Goal: Transaction & Acquisition: Purchase product/service

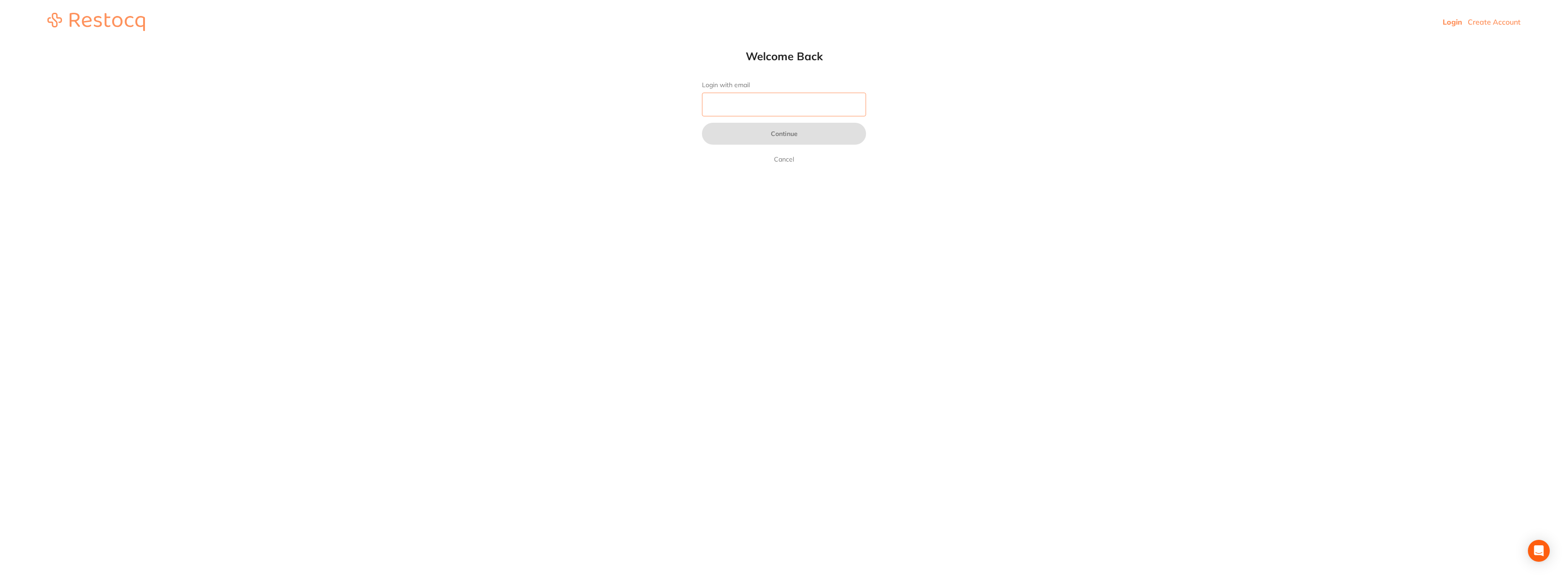
click at [770, 107] on input "Login with email" at bounding box center [784, 104] width 164 height 24
type input "[EMAIL_ADDRESS][DOMAIN_NAME]"
click at [786, 135] on button "Continue" at bounding box center [784, 133] width 164 height 22
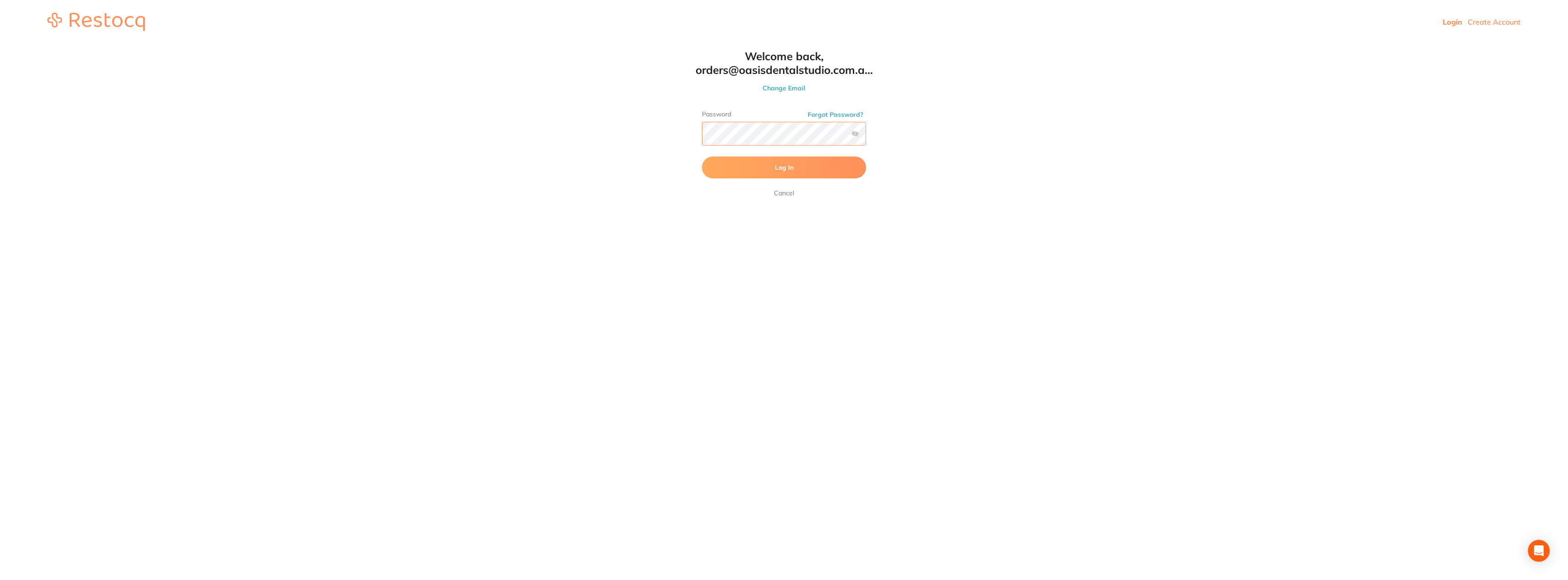
click at [702, 157] on button "Log In" at bounding box center [784, 167] width 164 height 22
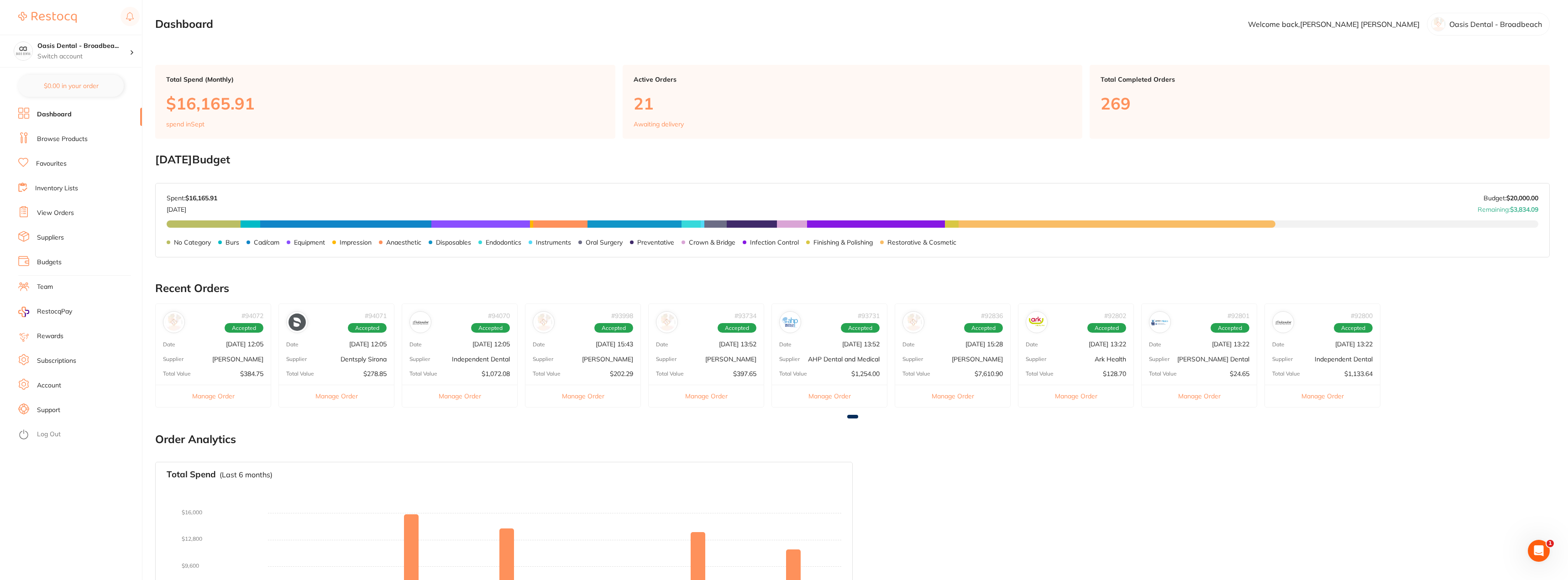
click at [49, 163] on link "Favourites" at bounding box center [51, 164] width 30 height 9
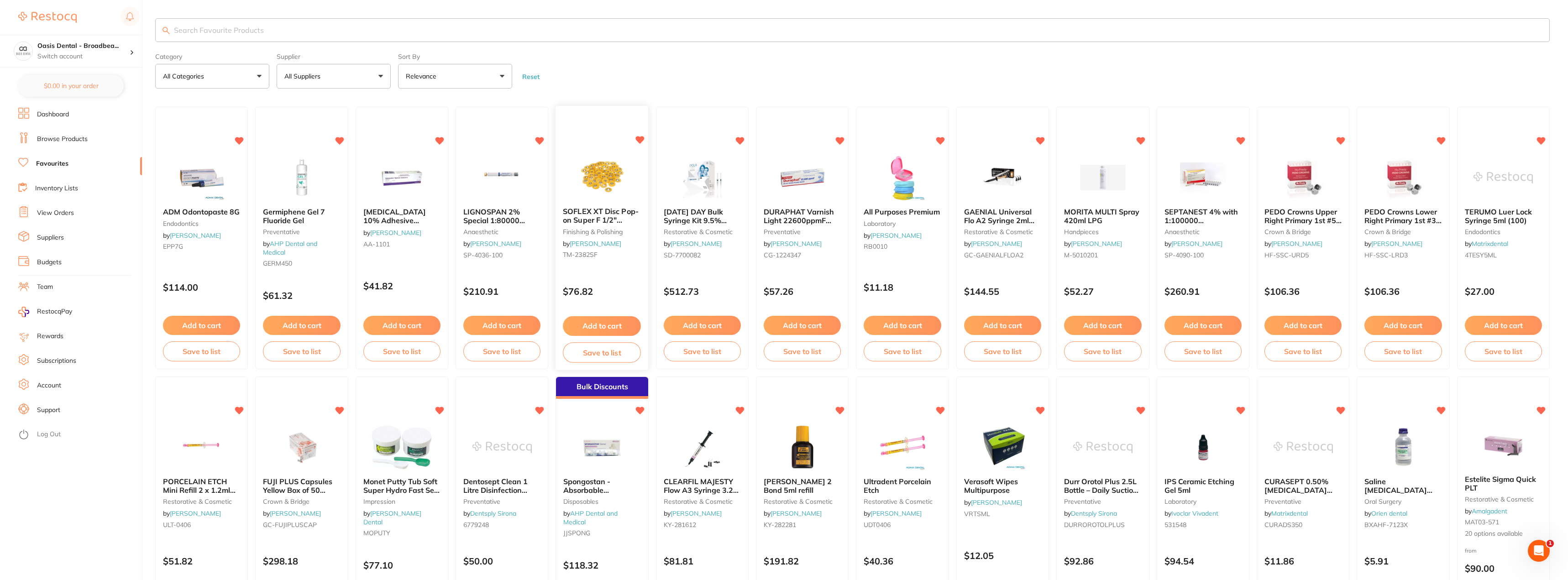
click at [616, 214] on span "SOFLEX XT Disc Pop-on Super F 1/2" 12.7mm x 85 Orange" at bounding box center [601, 219] width 76 height 26
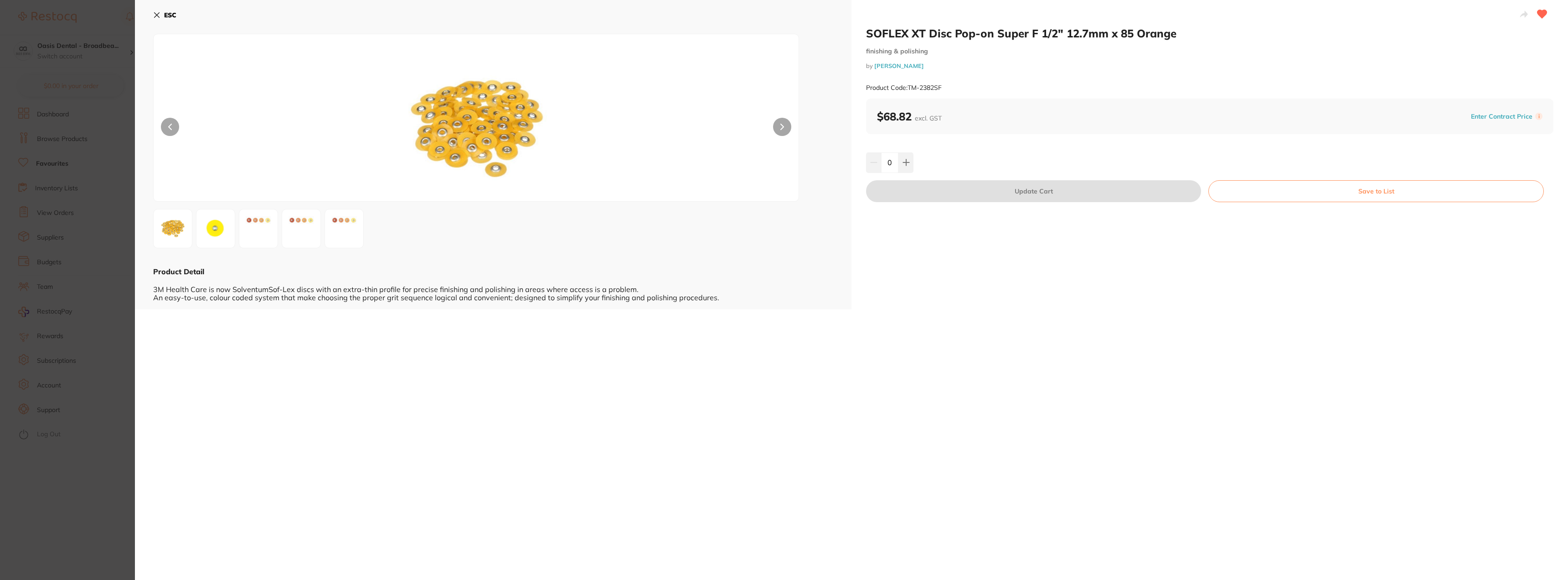
click at [159, 15] on icon at bounding box center [157, 15] width 7 height 7
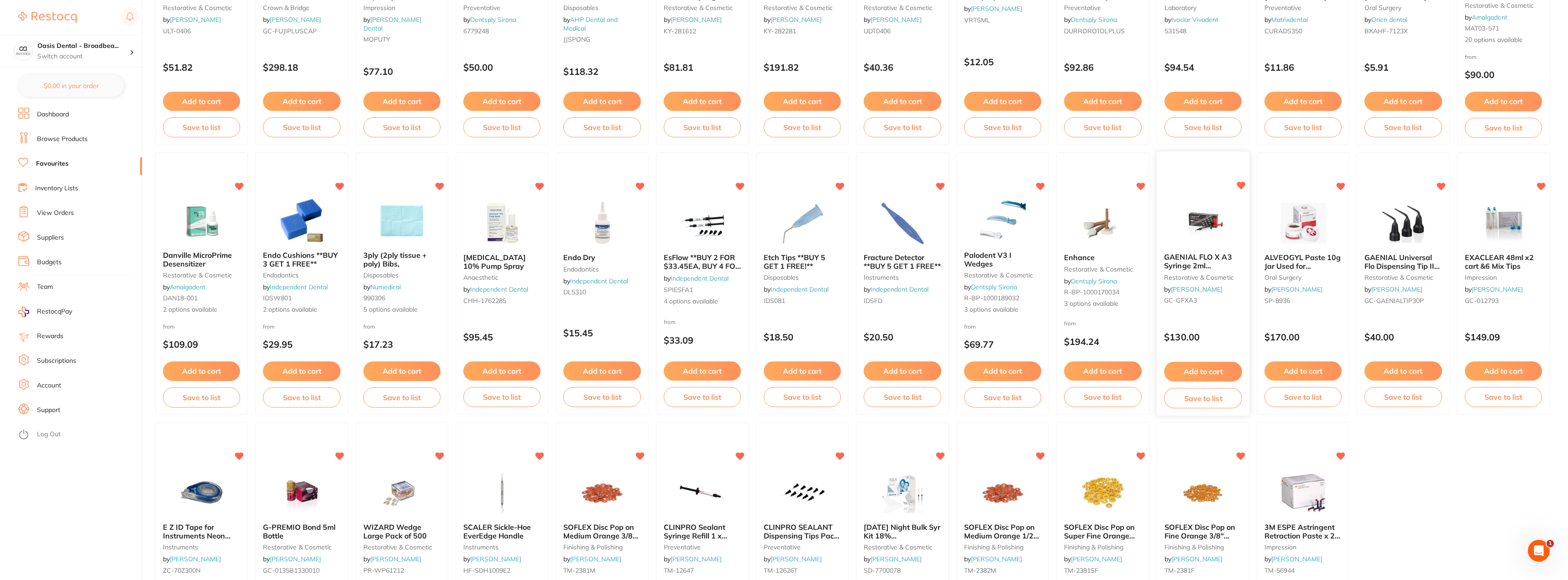
scroll to position [502, 0]
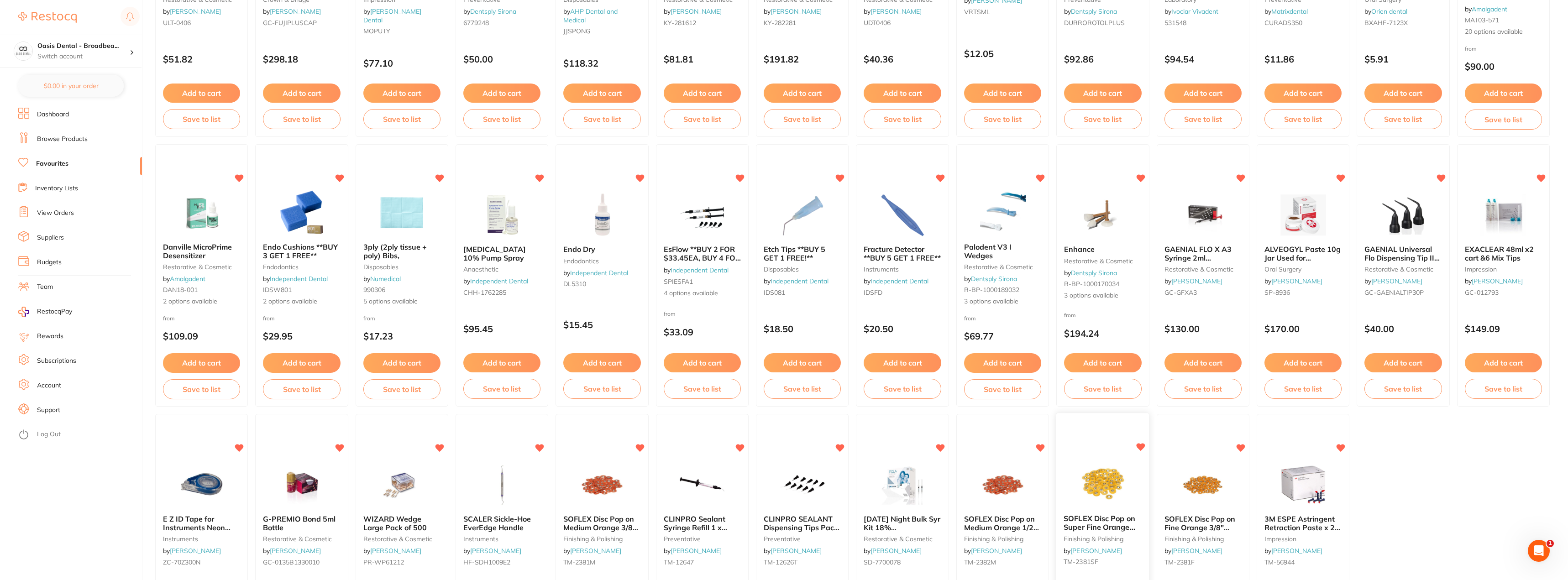
click at [1099, 472] on img at bounding box center [1102, 484] width 60 height 46
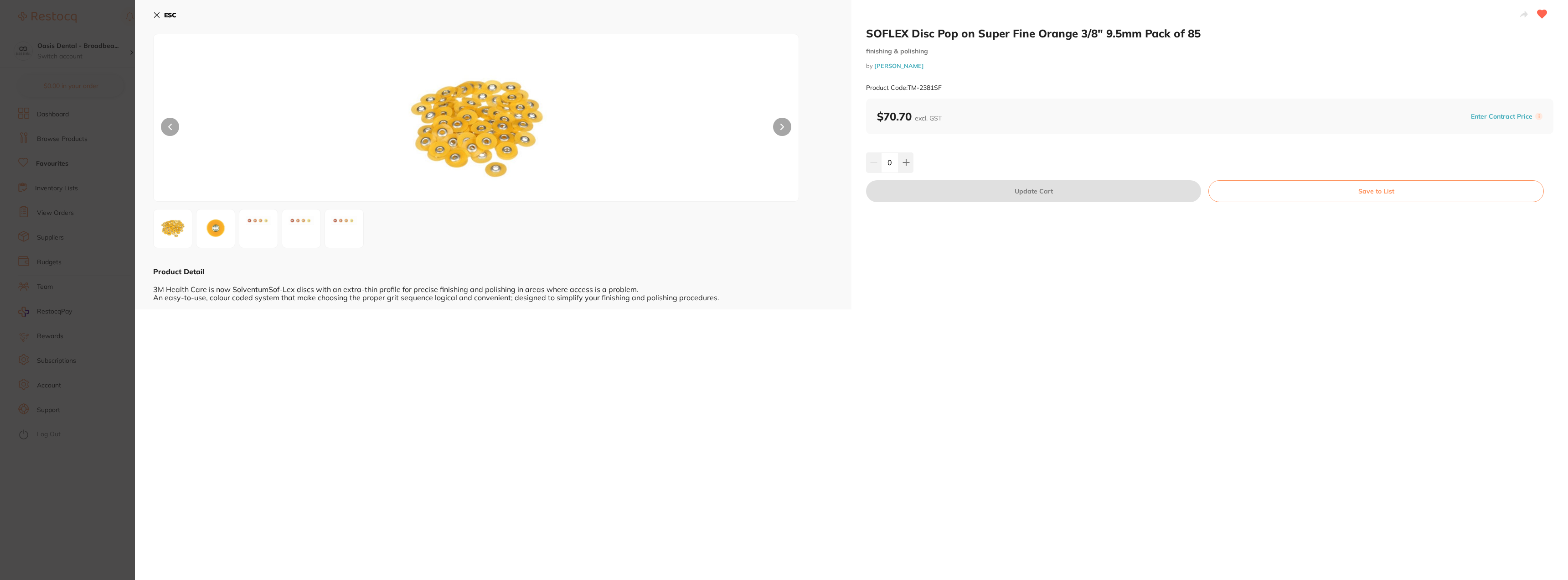
click at [157, 14] on icon at bounding box center [157, 15] width 5 height 5
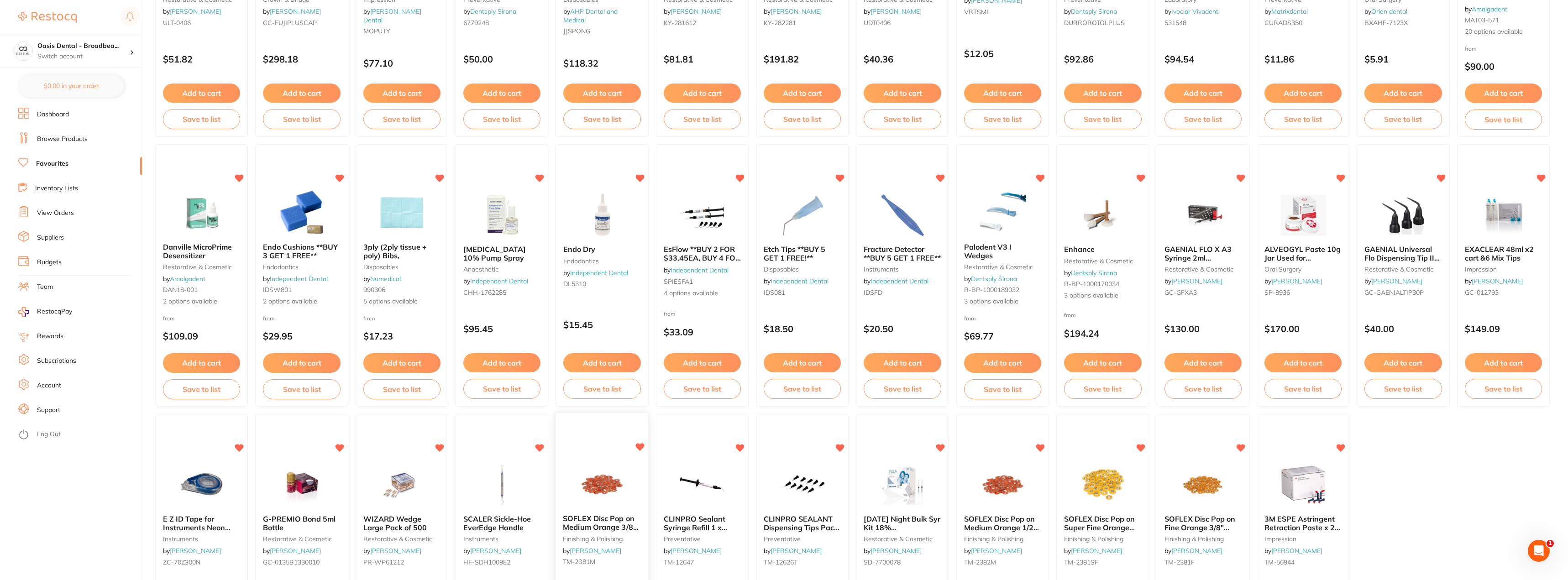
click at [601, 471] on img at bounding box center [602, 484] width 60 height 46
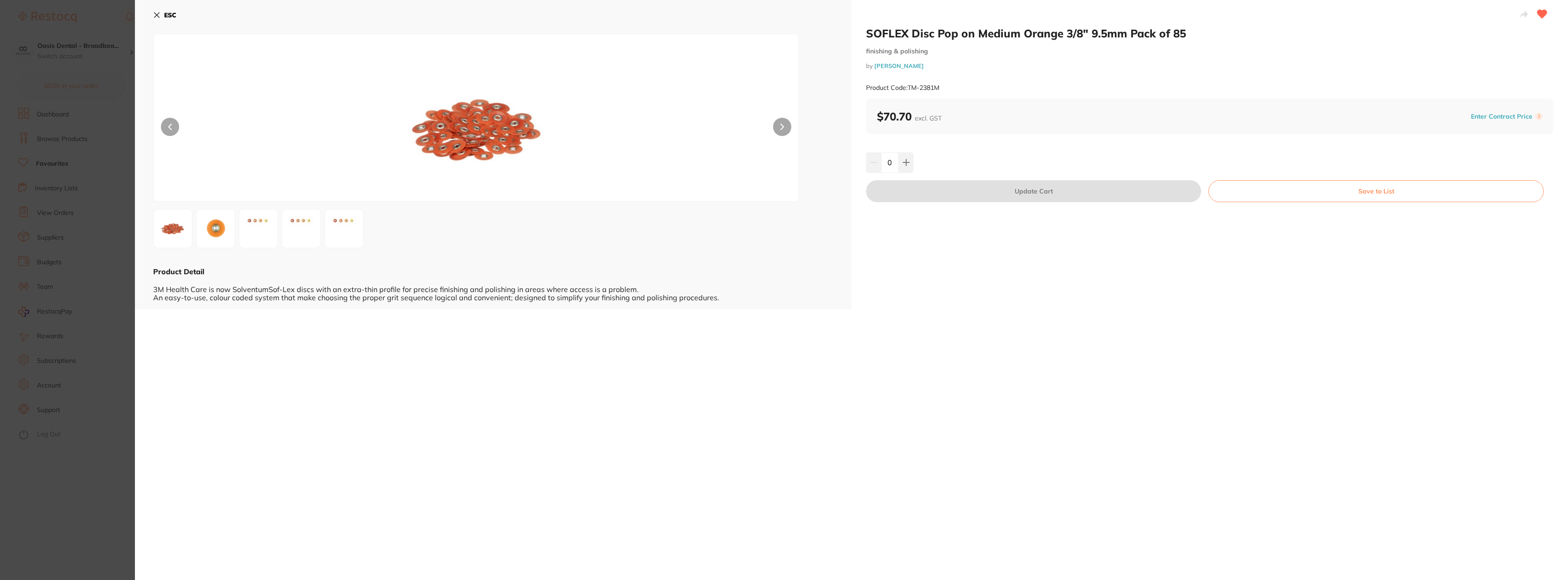
click at [155, 14] on icon at bounding box center [157, 15] width 7 height 7
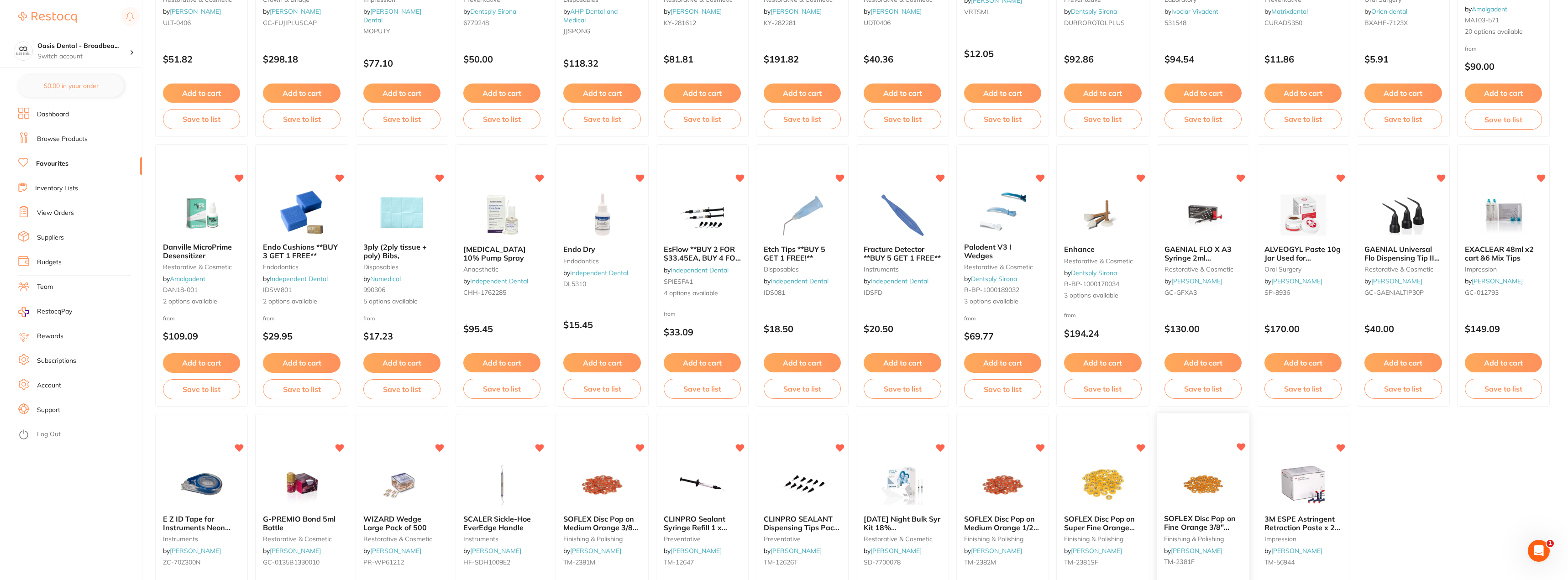
click at [1201, 481] on img at bounding box center [1202, 484] width 60 height 46
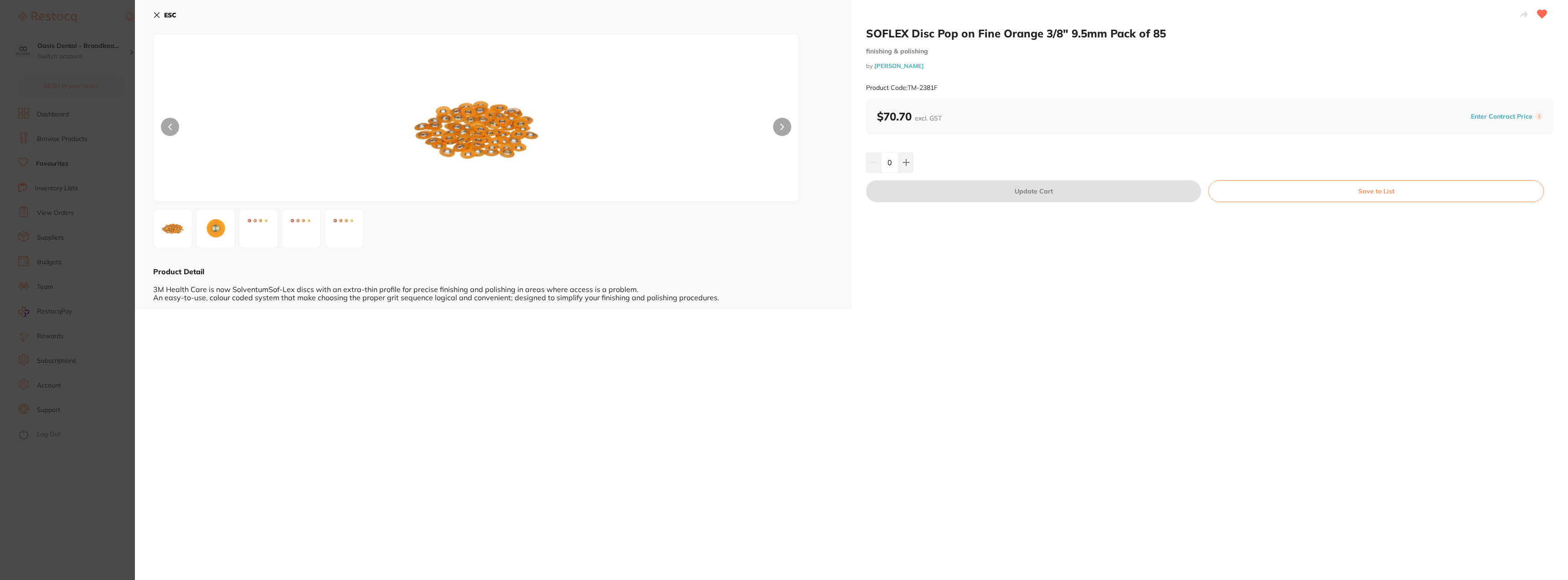
click at [157, 15] on icon at bounding box center [157, 15] width 5 height 5
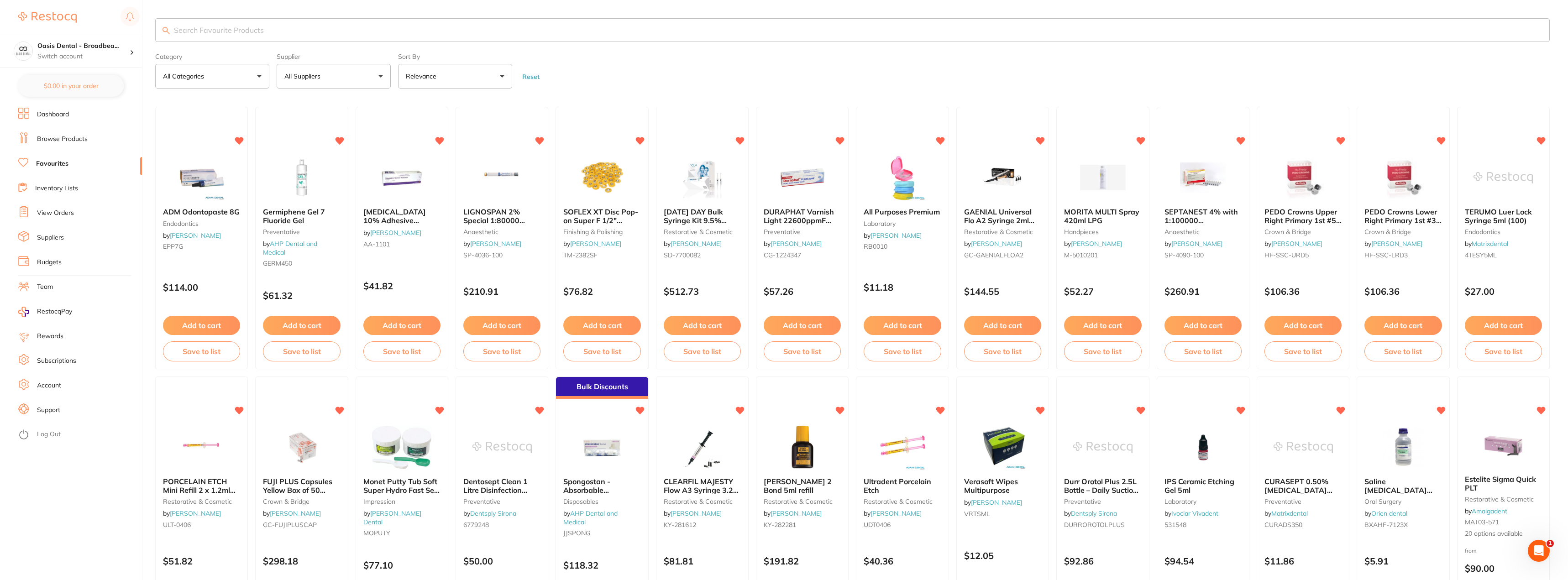
click at [330, 39] on input "search" at bounding box center [852, 30] width 1394 height 24
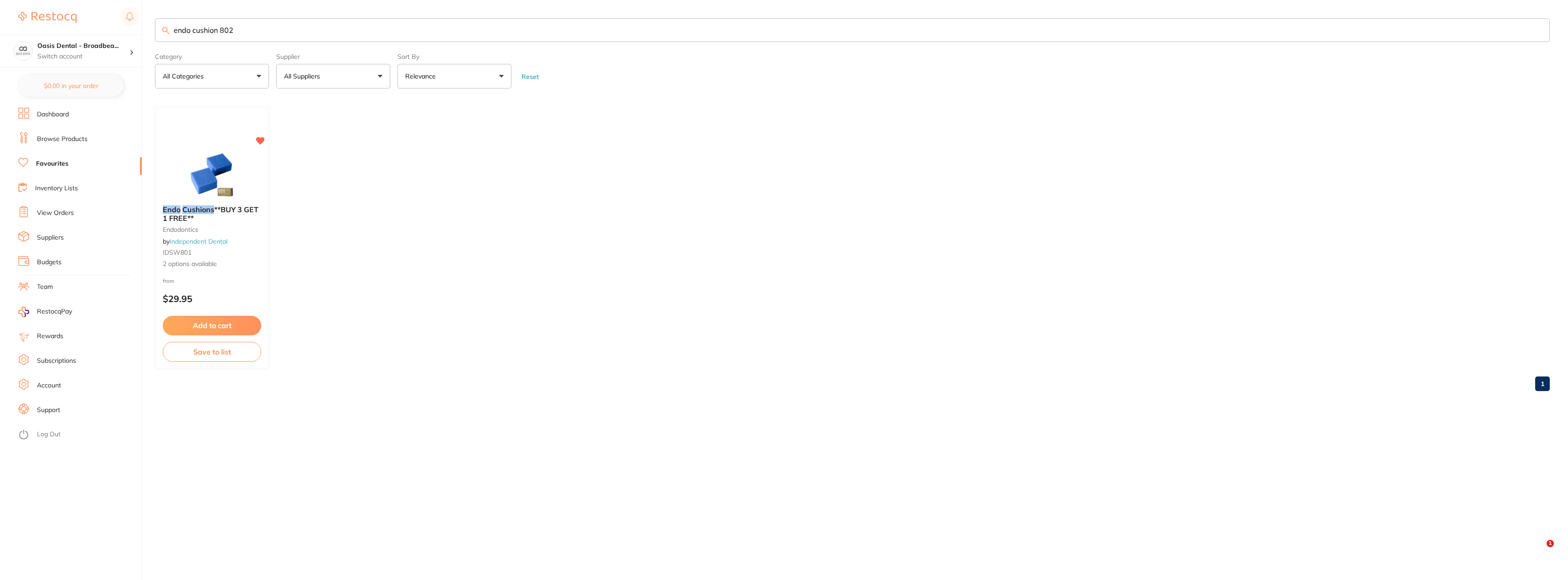
type input "endo cushion 802"
click at [377, 72] on button "All Suppliers" at bounding box center [333, 76] width 114 height 25
click at [353, 131] on li "All Suppliers" at bounding box center [333, 131] width 106 height 19
click at [501, 78] on button "Relevance" at bounding box center [455, 76] width 114 height 25
click at [562, 106] on main "endo cushion 802 Category All Categories All Categories endodontics Clear Categ…" at bounding box center [862, 208] width 1413 height 416
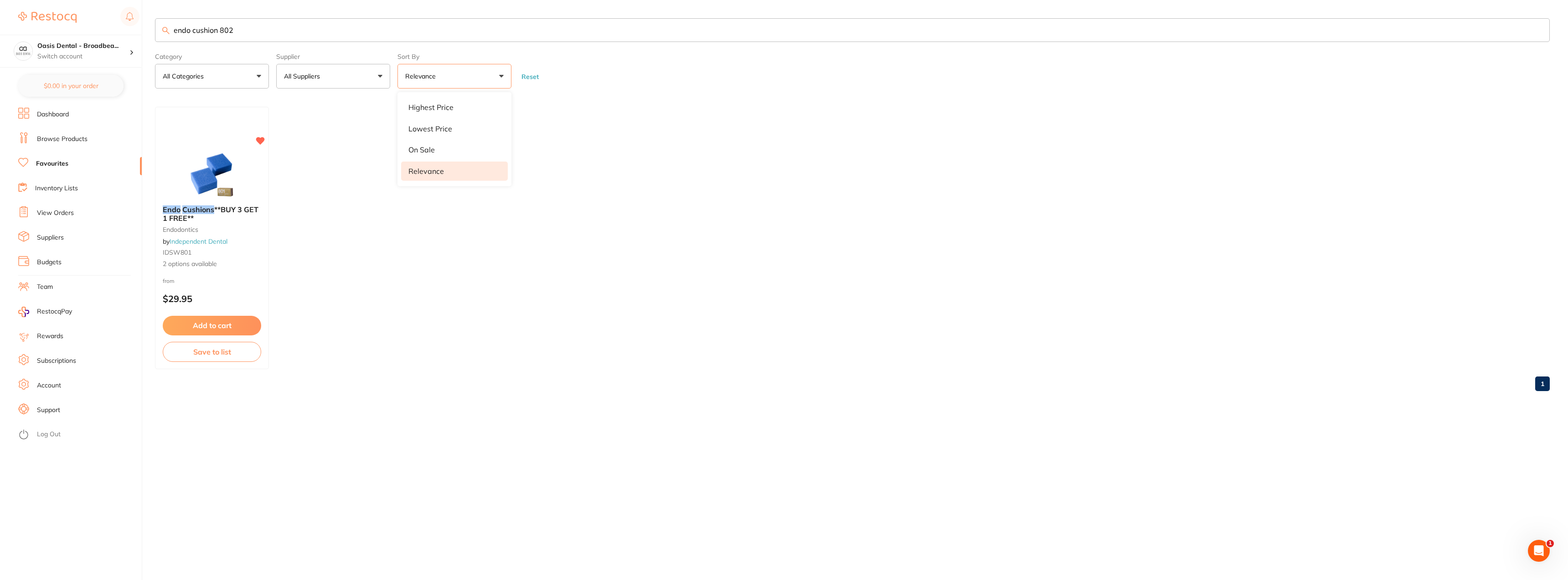
click at [336, 108] on ul "Endo Cushions **BUY 3 GET 1 FREE** endodontics by Independent Dental IDSW801 2 …" at bounding box center [852, 238] width 1395 height 262
click at [537, 240] on ul "Endo Cushions **BUY 3 GET 1 FREE** endodontics by Independent Dental IDSW801 2 …" at bounding box center [852, 238] width 1395 height 262
click at [375, 76] on button "All Suppliers" at bounding box center [333, 76] width 114 height 25
click at [381, 81] on button "All Suppliers" at bounding box center [333, 76] width 114 height 25
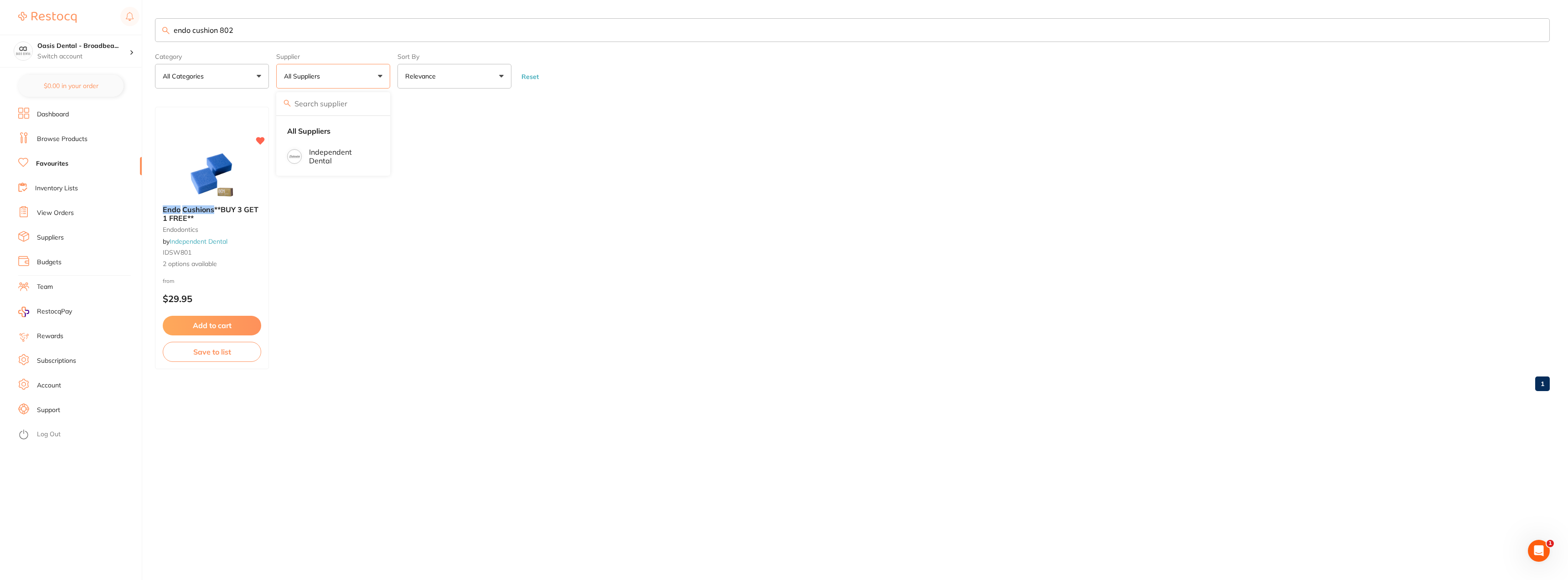
click at [505, 74] on button "Relevance" at bounding box center [455, 76] width 114 height 25
click at [494, 132] on li "Lowest Price" at bounding box center [454, 128] width 106 height 19
click at [481, 169] on li "Relevance" at bounding box center [454, 171] width 106 height 19
click at [599, 140] on ul "Endo Cushions **BUY 3 GET 1 FREE** endodontics by Independent Dental IDSW801 2 …" at bounding box center [852, 238] width 1395 height 262
click at [283, 35] on input "endo cushion 802" at bounding box center [852, 30] width 1395 height 24
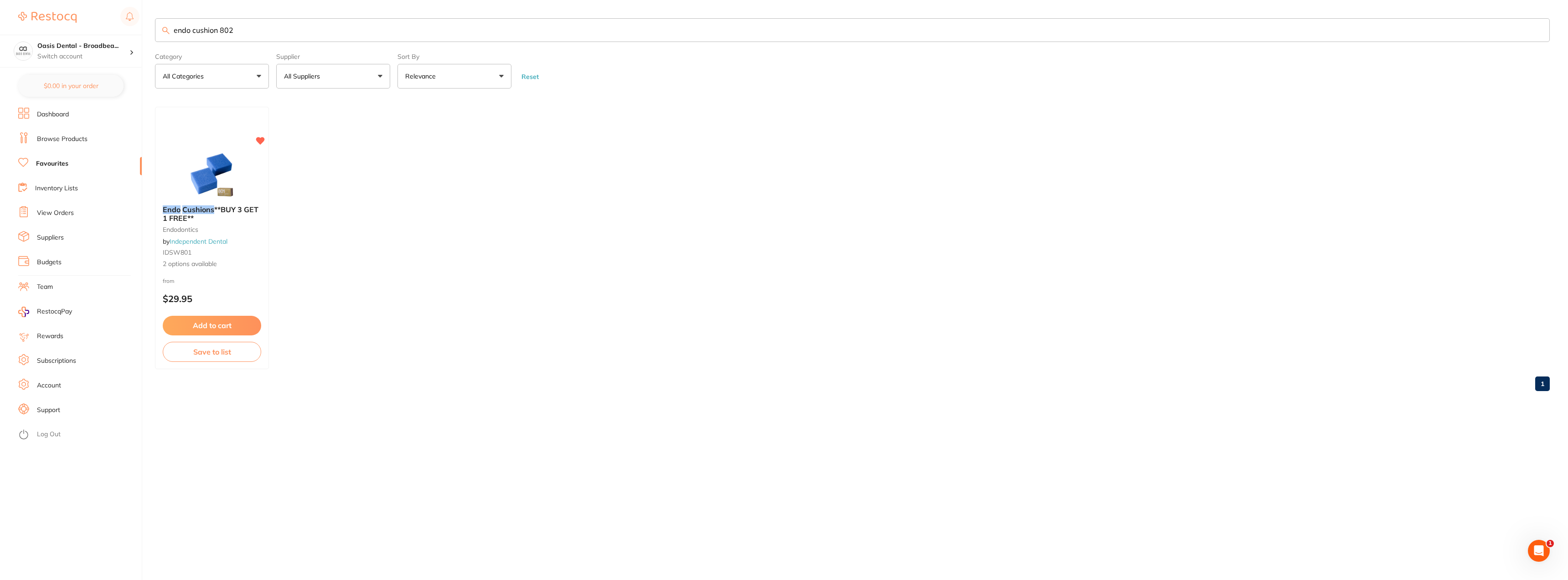
drag, startPoint x: 319, startPoint y: 37, endPoint x: 156, endPoint y: 18, distance: 164.1
click at [156, 18] on main "endo cushion 802 Category All Categories All Categories endodontics Clear Categ…" at bounding box center [862, 208] width 1413 height 416
click at [198, 29] on input "lubrina filter" at bounding box center [852, 30] width 1395 height 24
click at [225, 28] on input "lubrina filter" at bounding box center [852, 30] width 1395 height 24
drag, startPoint x: 198, startPoint y: 29, endPoint x: 88, endPoint y: 25, distance: 110.1
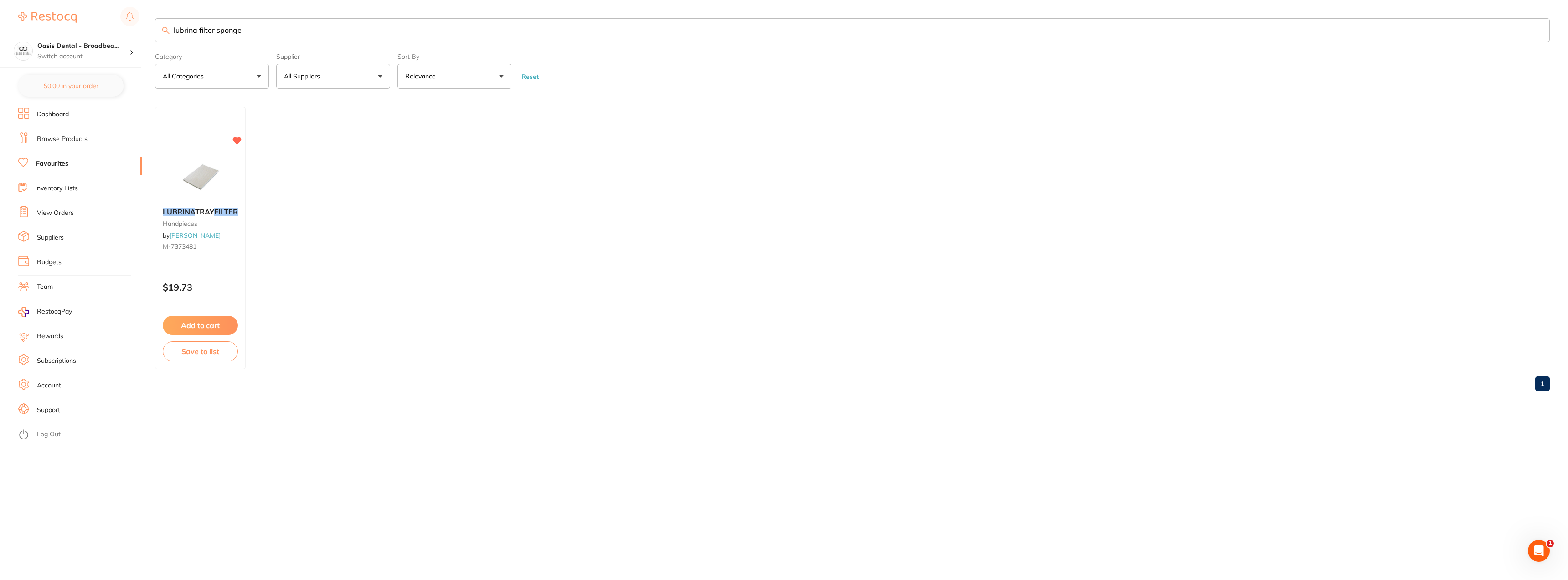
click at [88, 25] on div "$0.00 Oasis Dental - Broadbea... Switch account Oasis Dental - Broadbeach $0.00…" at bounding box center [784, 290] width 1568 height 580
type input "oil filter sponge"
drag, startPoint x: 253, startPoint y: 32, endPoint x: 229, endPoint y: 32, distance: 24.0
click at [252, 32] on input "oil filter sponge" at bounding box center [852, 30] width 1395 height 24
drag, startPoint x: 240, startPoint y: 33, endPoint x: 111, endPoint y: 26, distance: 129.2
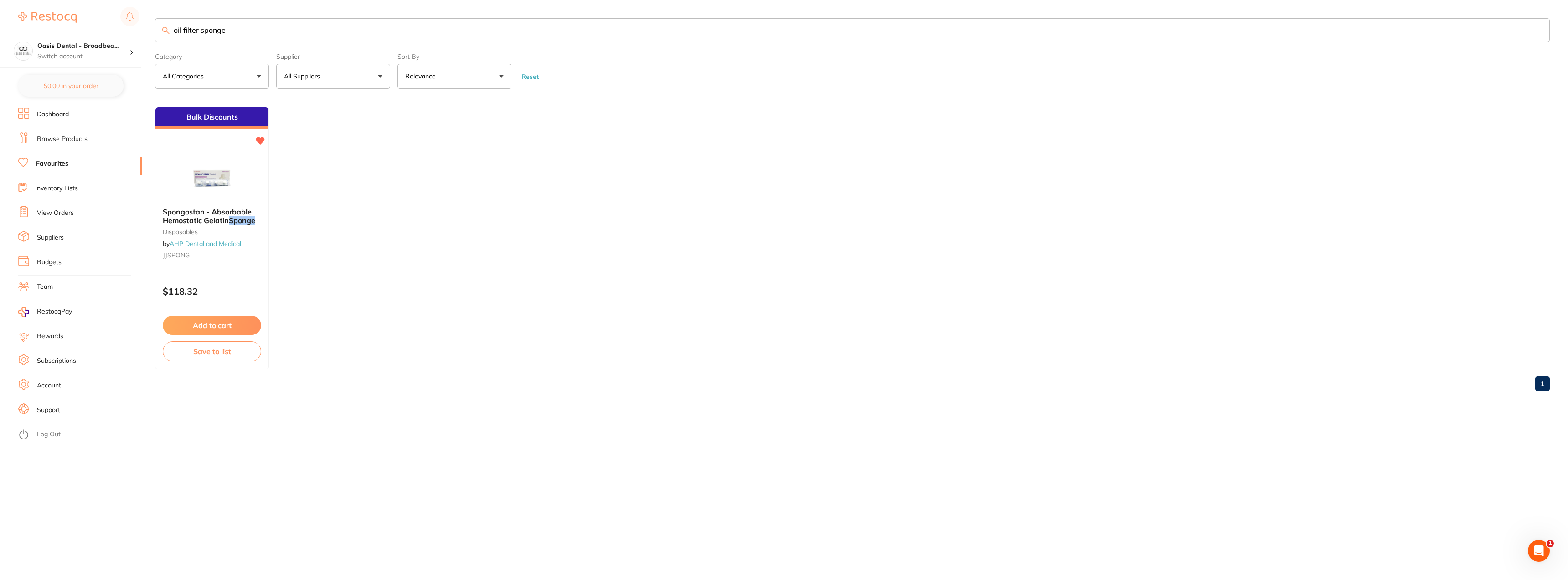
click at [111, 26] on div "$0.00 Oasis Dental - Broadbea... Switch account Oasis Dental - Broadbeach $0.00…" at bounding box center [784, 290] width 1568 height 580
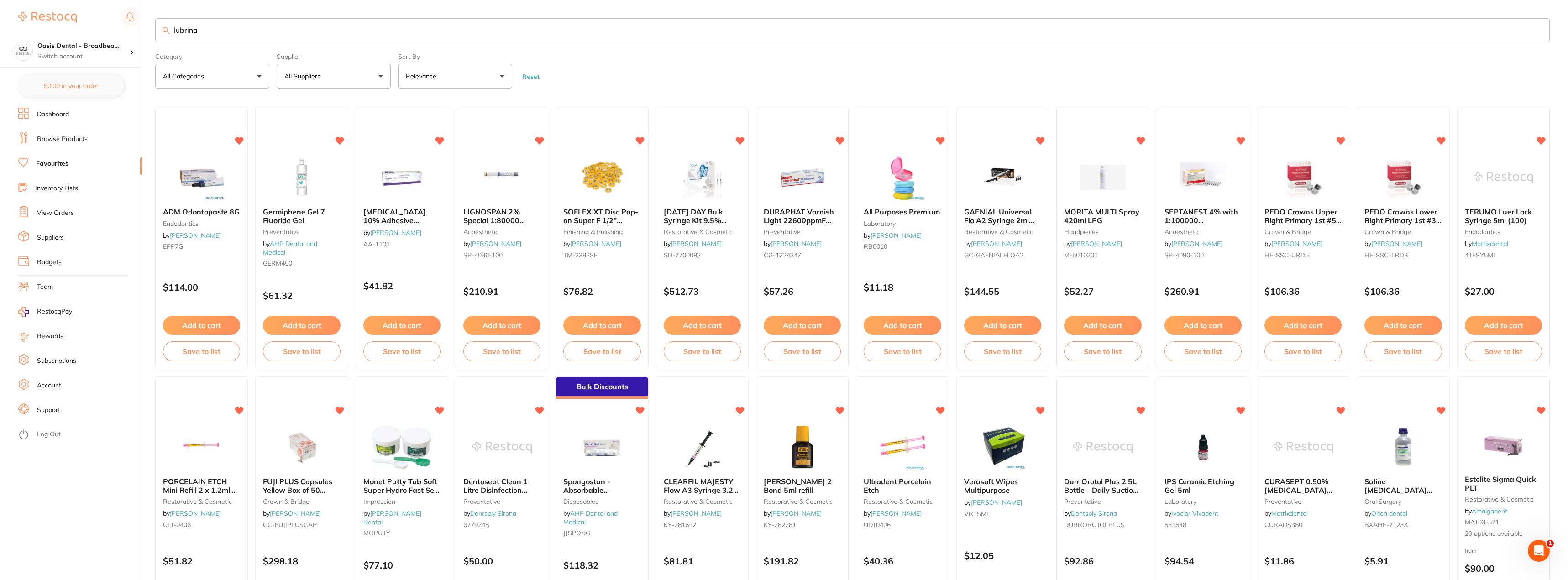
type input "lubrina"
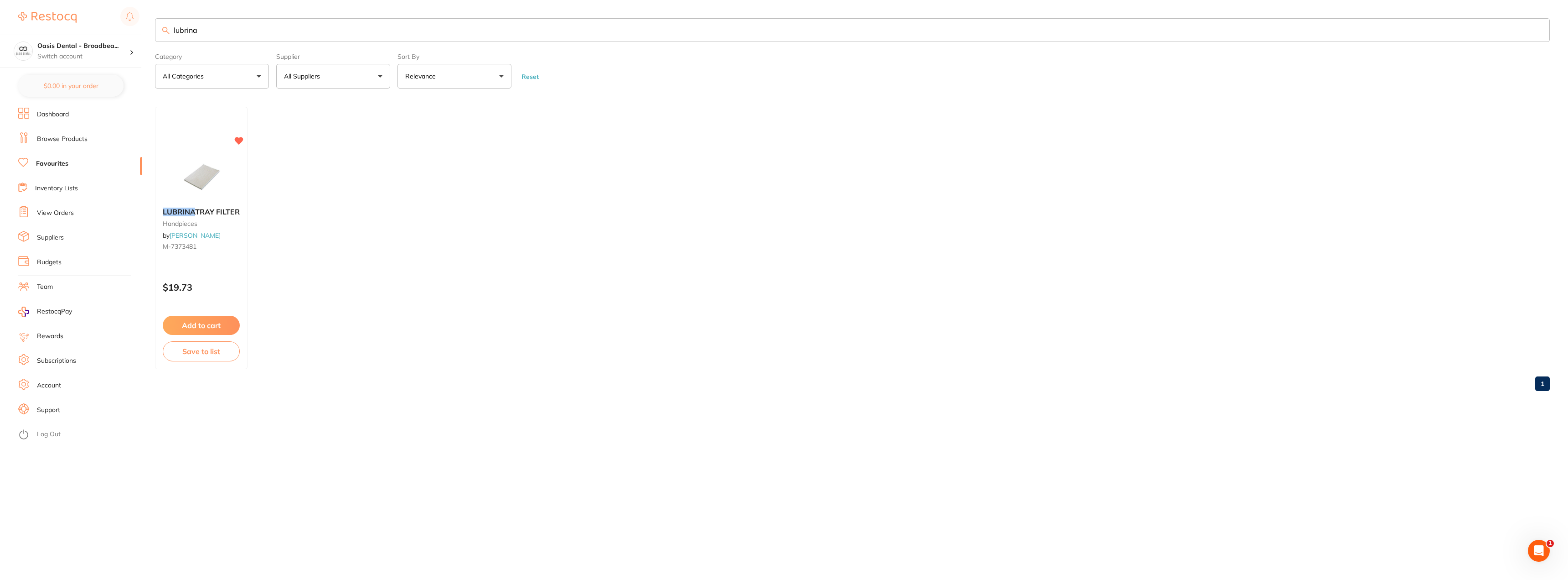
click at [382, 75] on button "All Suppliers" at bounding box center [333, 76] width 114 height 25
click at [357, 135] on li "All Suppliers" at bounding box center [333, 131] width 106 height 19
click at [362, 159] on p "[PERSON_NAME]" at bounding box center [338, 155] width 59 height 8
click at [470, 138] on ul "LUBRINA TRAY FILTER handpieces by [PERSON_NAME] M-7373481 $19.73 Add to cart Sa…" at bounding box center [852, 238] width 1395 height 262
drag, startPoint x: 293, startPoint y: 37, endPoint x: 83, endPoint y: 27, distance: 210.2
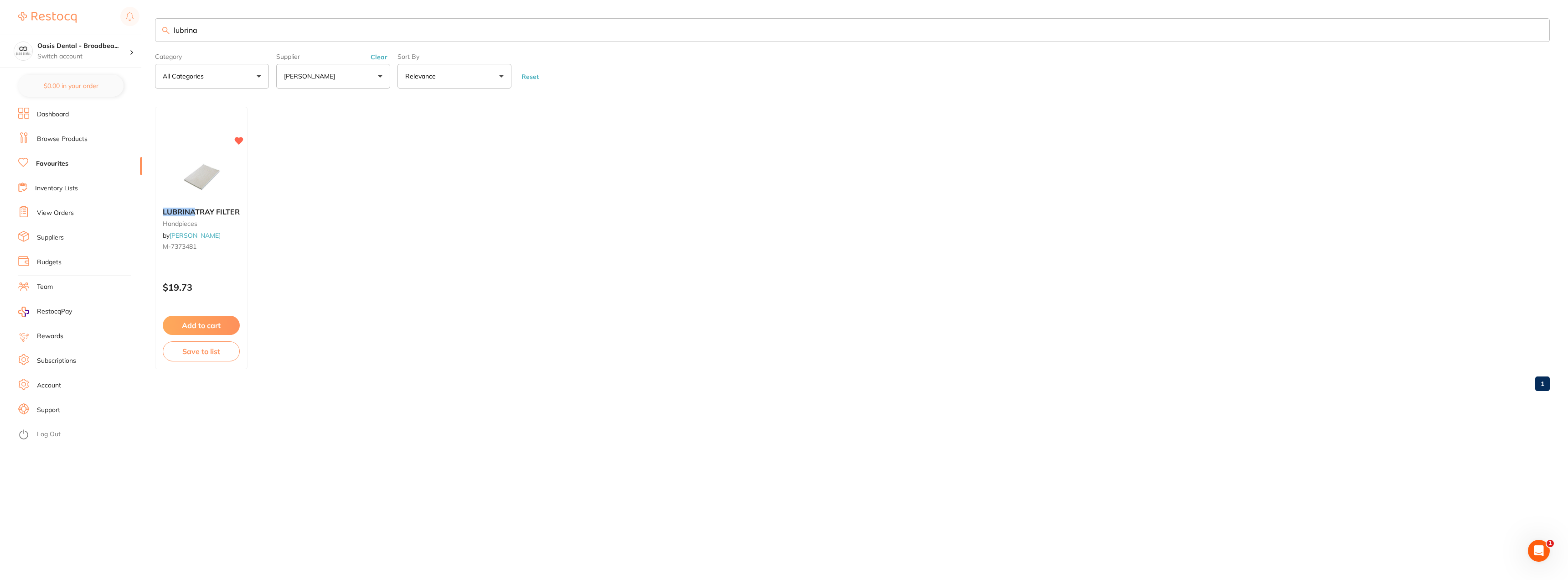
click at [83, 27] on div "$0.00 Oasis Dental - Broadbea... Switch account Oasis Dental - Broadbeach $0.00…" at bounding box center [784, 290] width 1568 height 580
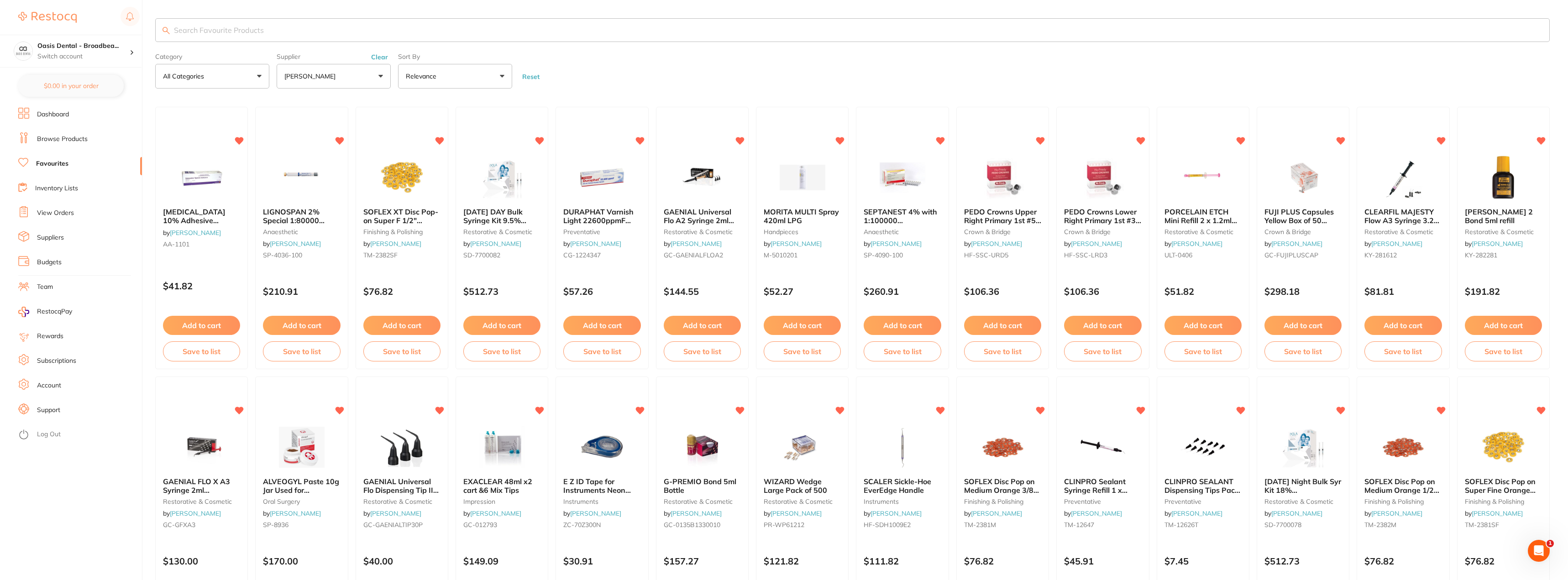
paste input "Morita Lubrina 2 Oil Absorbent Sheets, 5-Pack M-107507"
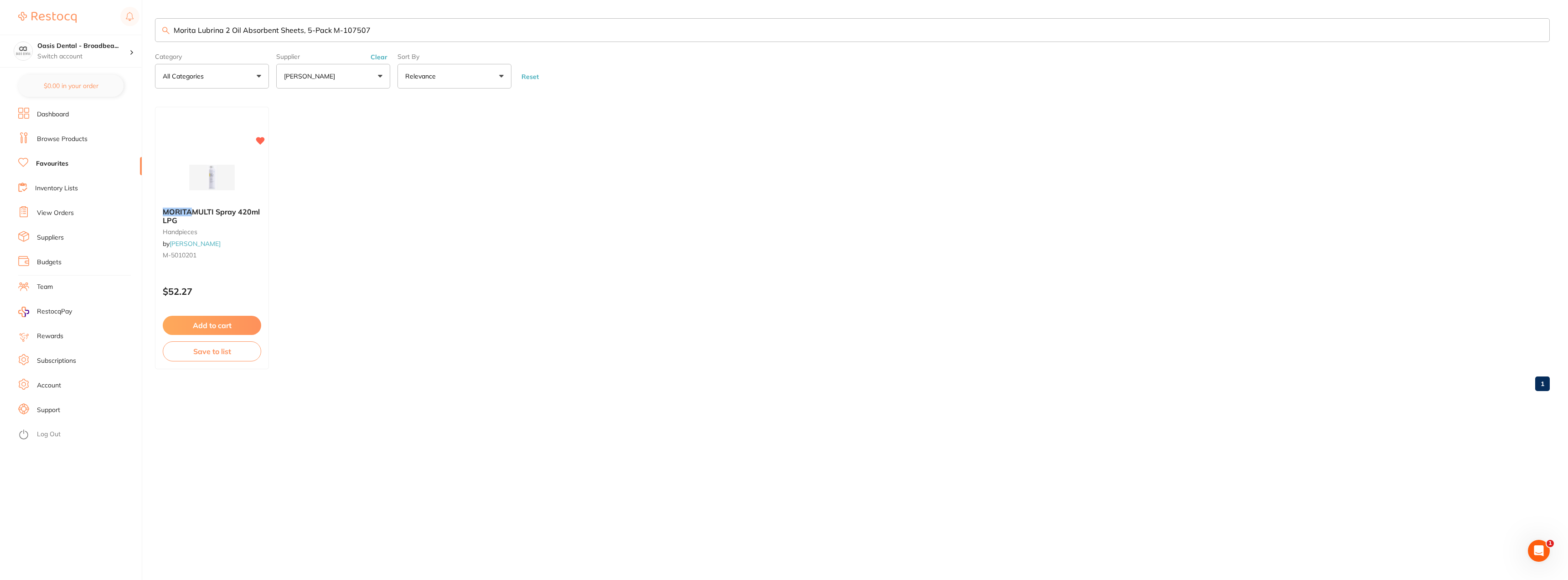
click at [501, 78] on button "Relevance" at bounding box center [455, 76] width 114 height 25
click at [680, 152] on ul "MORITA MULTI Spray 420ml LPG handpieces by [PERSON_NAME] M-5010201 $52.27 Add t…" at bounding box center [852, 238] width 1395 height 262
click at [503, 123] on ul "MORITA MULTI Spray 420ml LPG handpieces by [PERSON_NAME] M-5010201 $52.27 Add t…" at bounding box center [852, 238] width 1395 height 262
click at [390, 28] on input "Morita Lubrina 2 Oil Absorbent Sheets, 5-Pack M-107507" at bounding box center [852, 30] width 1395 height 24
click at [374, 28] on input "Morita Lubrina 2 Oil Absorbent Sheets, 5-Pack M-107507" at bounding box center [852, 30] width 1395 height 24
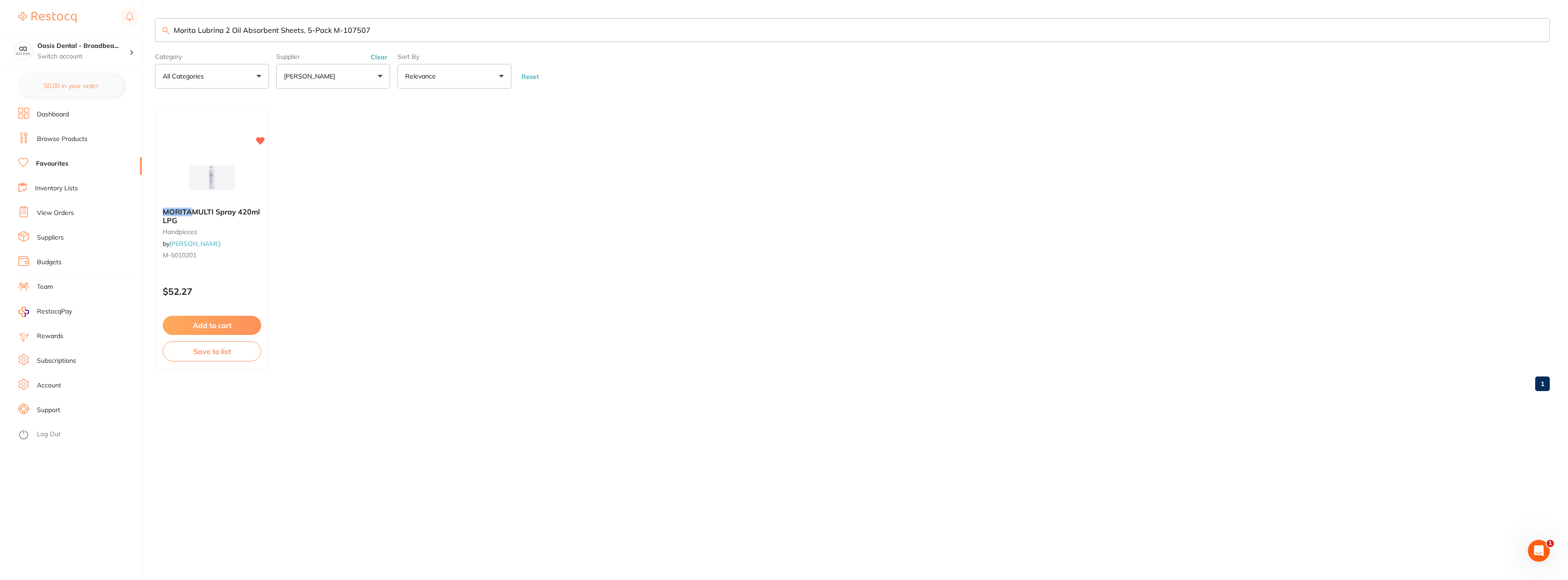
click at [431, 169] on ul "MORITA MULTI Spray 420ml LPG handpieces by [PERSON_NAME] M-5010201 $52.27 Add t…" at bounding box center [852, 238] width 1395 height 262
drag, startPoint x: 306, startPoint y: 30, endPoint x: 435, endPoint y: 24, distance: 129.1
click at [435, 24] on input "Morita Lubrina 2 Oil Absorbent Sheets, 5-Pack M-107507" at bounding box center [852, 30] width 1395 height 24
type input "Morita Lubrina 2 Oil Absorbent Sheets"
click at [409, 267] on ul "MORITA MULTI Spray 420ml LPG handpieces by [PERSON_NAME] M-5010201 $52.27 Add t…" at bounding box center [852, 238] width 1395 height 262
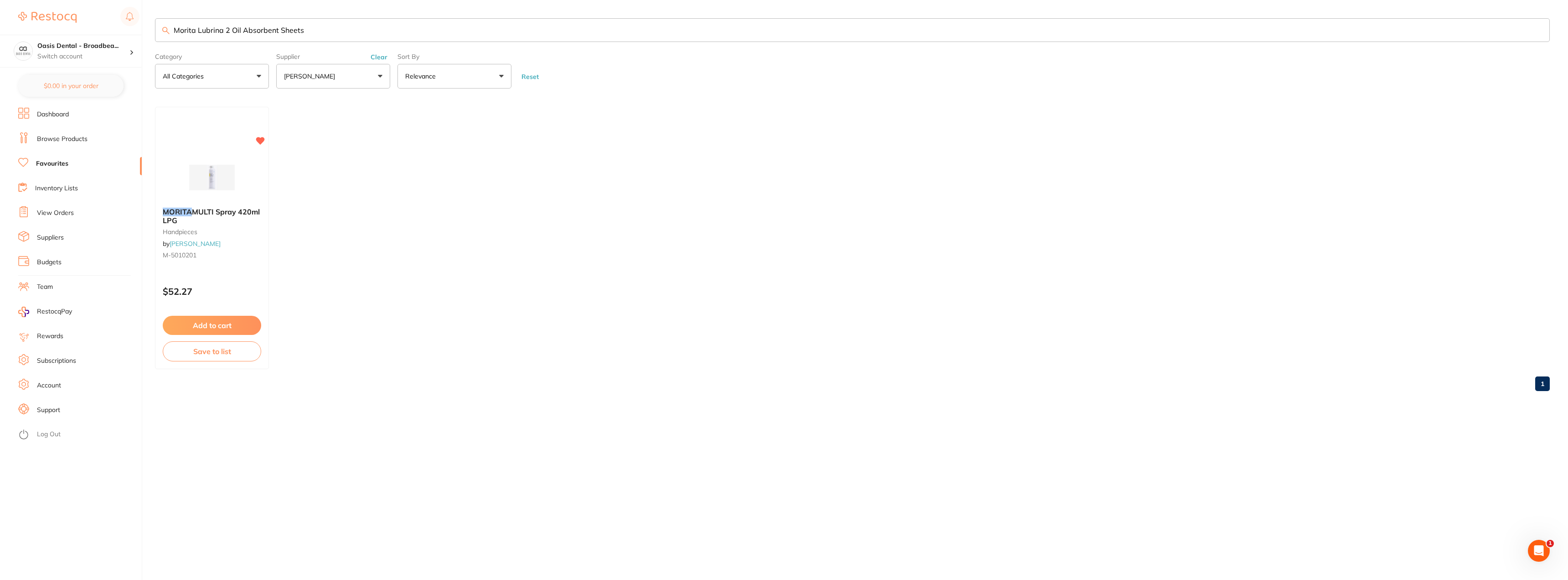
click at [399, 267] on ul "MORITA MULTI Spray 420ml LPG handpieces by [PERSON_NAME] M-5010201 $52.27 Add t…" at bounding box center [852, 238] width 1395 height 262
click at [341, 30] on input "Morita Lubrina 2 Oil Absorbent Sheets" at bounding box center [852, 30] width 1395 height 24
drag, startPoint x: 310, startPoint y: 29, endPoint x: 164, endPoint y: 23, distance: 146.1
click at [164, 23] on input "Morita Lubrina 2 Oil Absorbent Sheets" at bounding box center [852, 30] width 1395 height 24
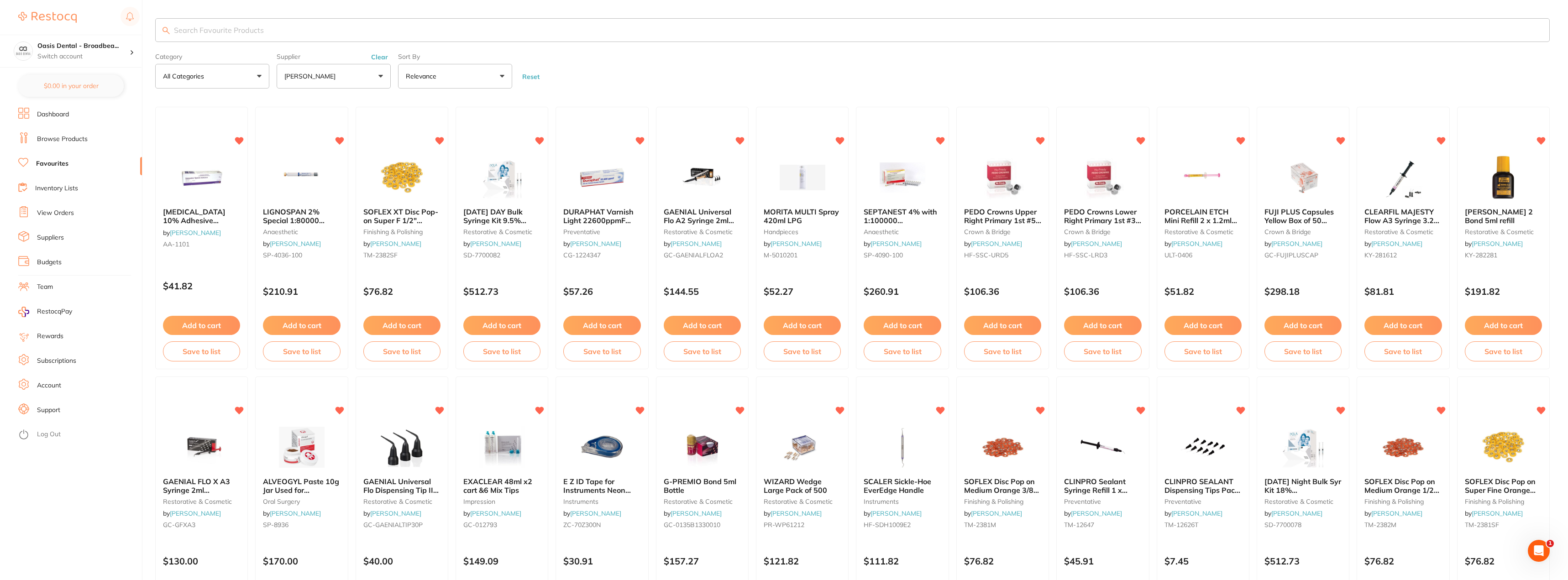
click at [412, 34] on input "search" at bounding box center [852, 30] width 1394 height 24
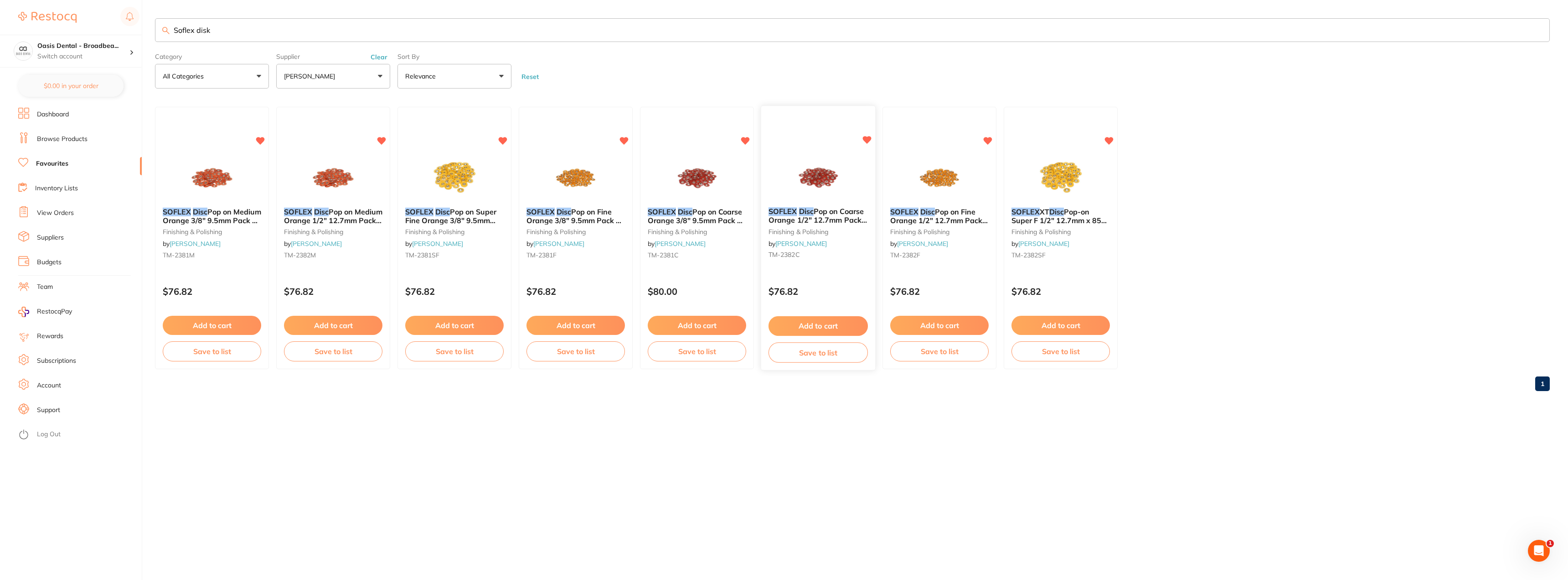
type input "Soflex disk"
click at [844, 219] on span "Pop on Coarse Orange 1/2" 12.7mm Pack of 85" at bounding box center [818, 219] width 99 height 26
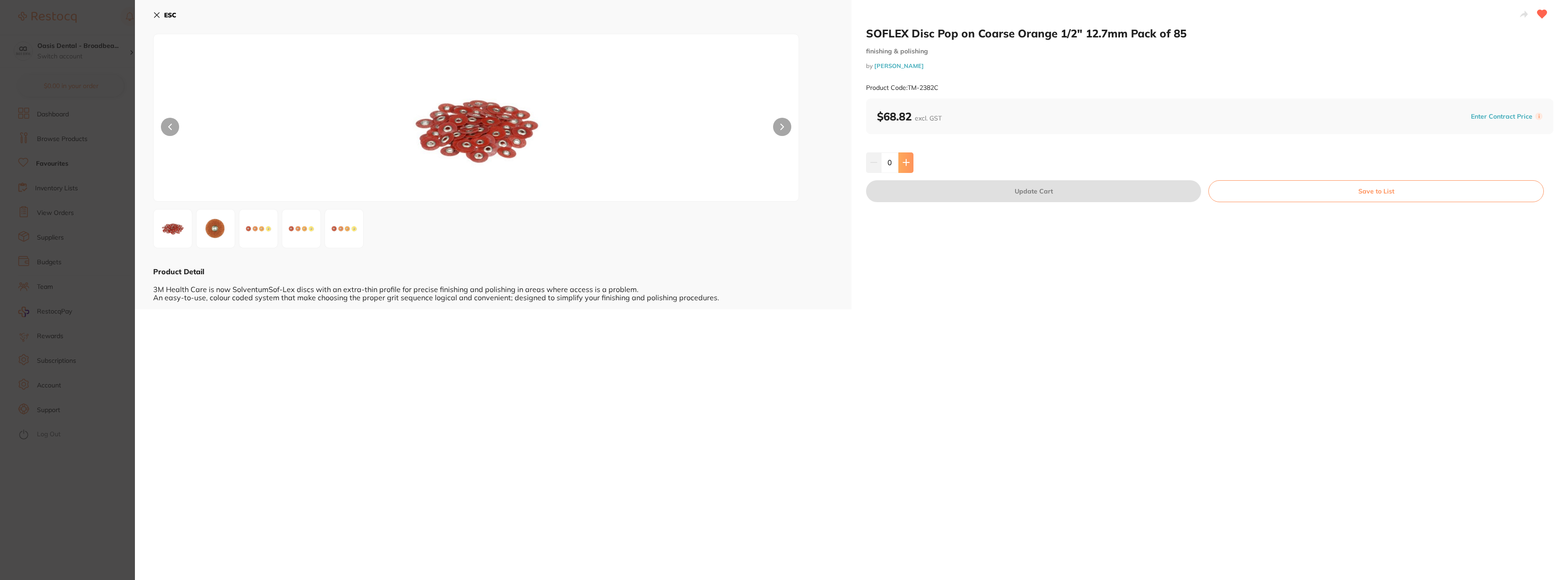
click at [904, 156] on button at bounding box center [905, 162] width 15 height 20
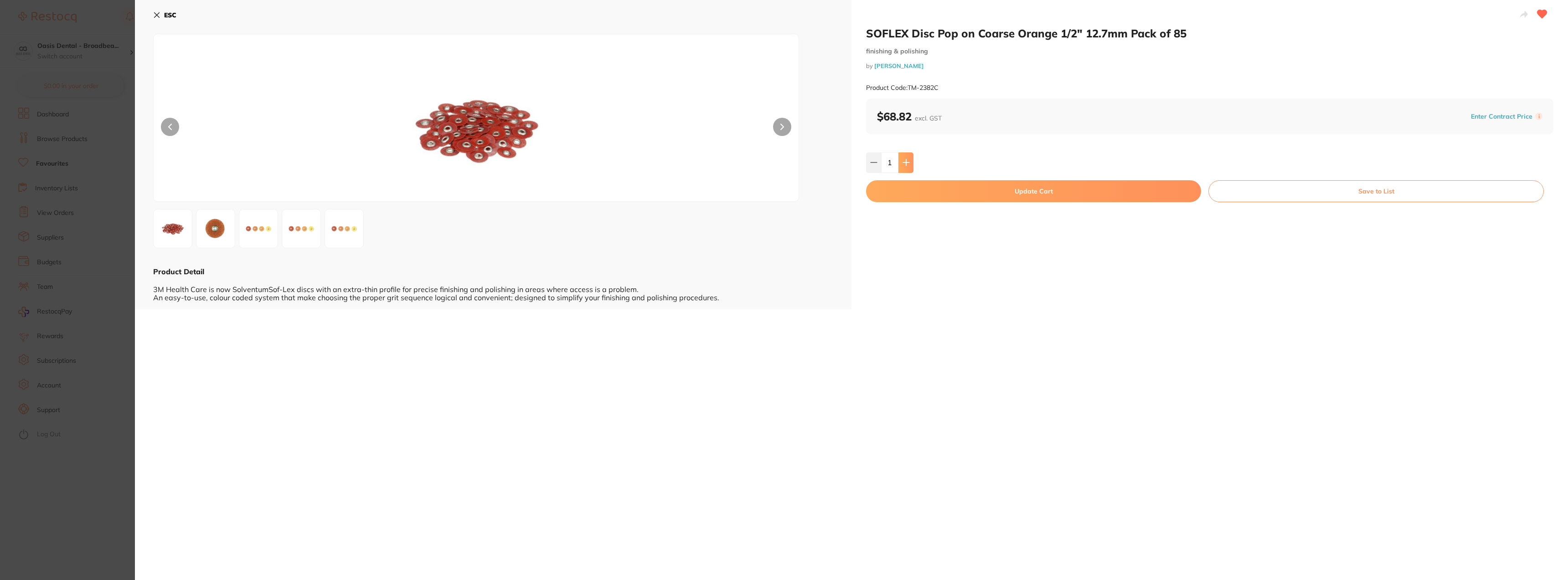
click at [904, 156] on button at bounding box center [905, 162] width 15 height 20
click at [909, 167] on button at bounding box center [905, 162] width 15 height 20
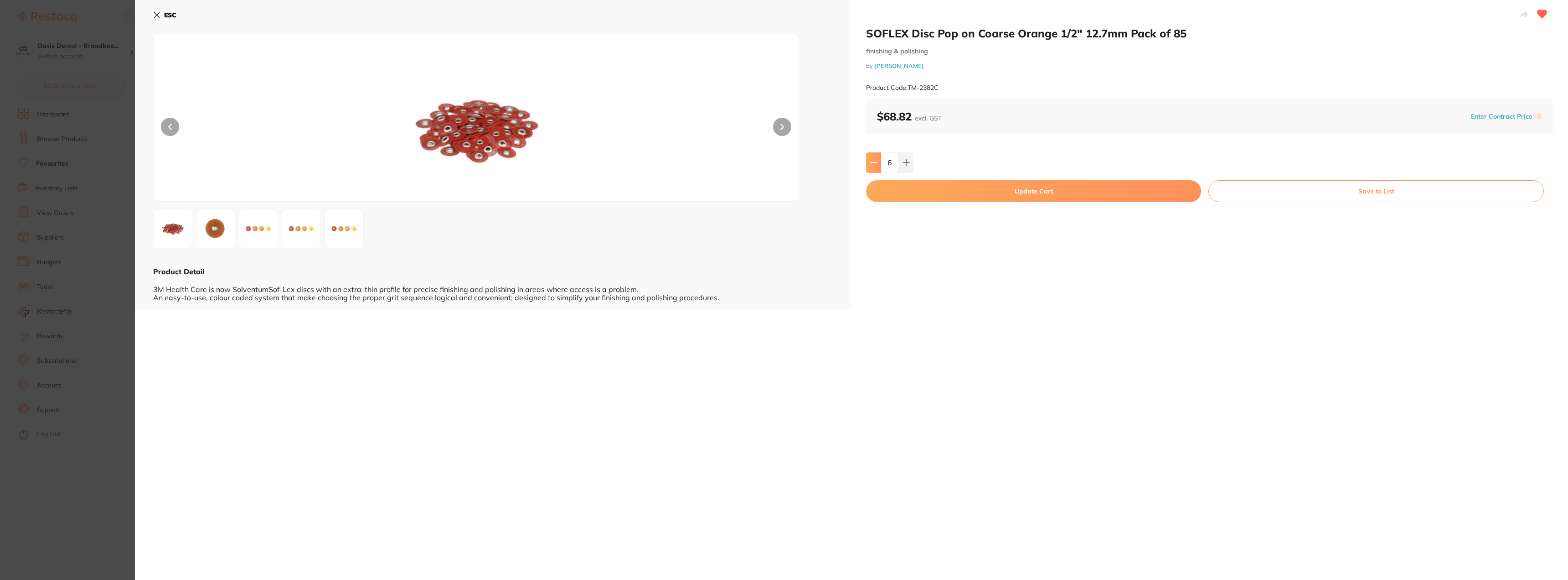
click at [872, 162] on icon at bounding box center [874, 162] width 7 height 7
click at [877, 161] on button at bounding box center [873, 162] width 15 height 20
click at [871, 167] on button at bounding box center [873, 162] width 15 height 20
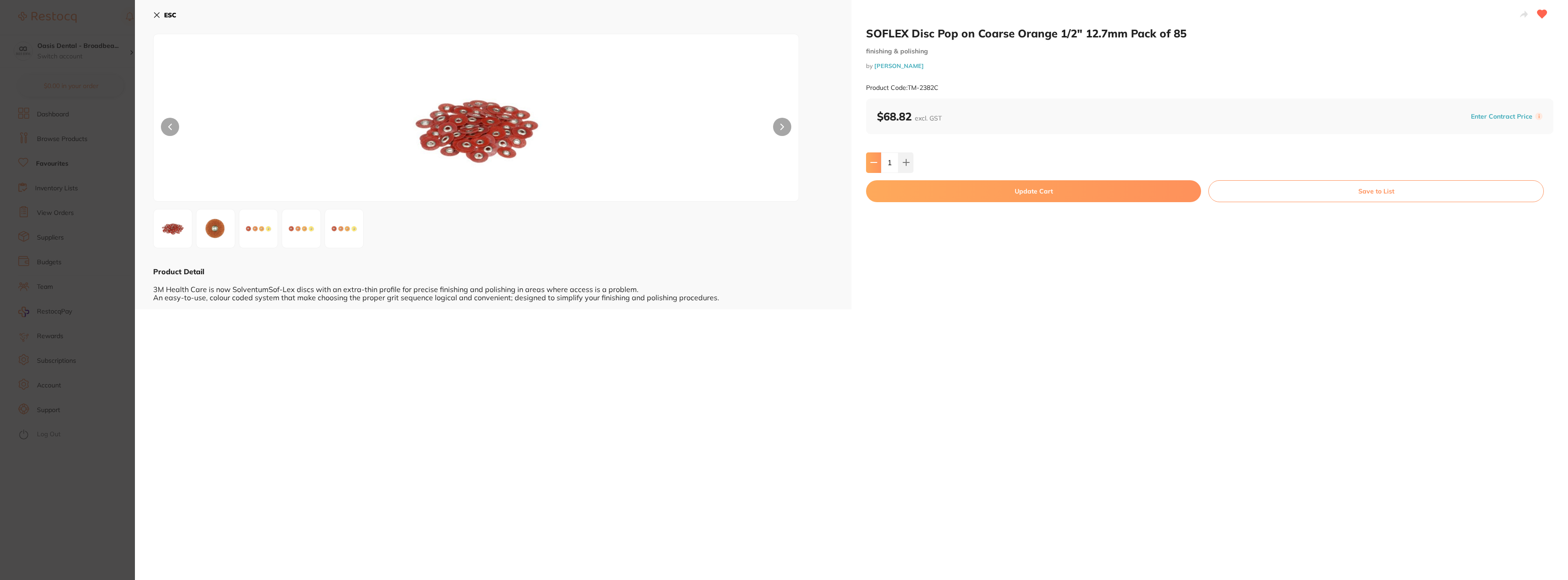
click at [871, 167] on button at bounding box center [873, 162] width 15 height 20
click at [907, 164] on icon at bounding box center [906, 162] width 7 height 7
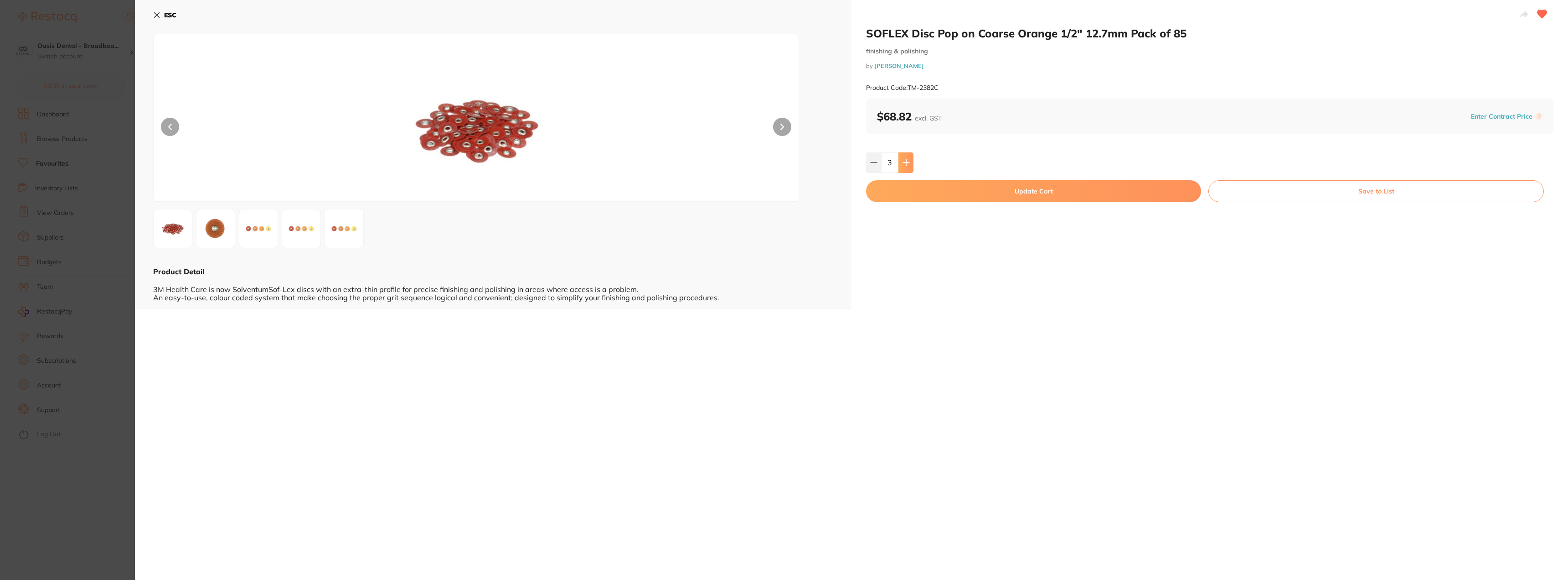
type input "4"
click at [934, 191] on button "Update Cart" at bounding box center [1033, 191] width 335 height 22
checkbox input "false"
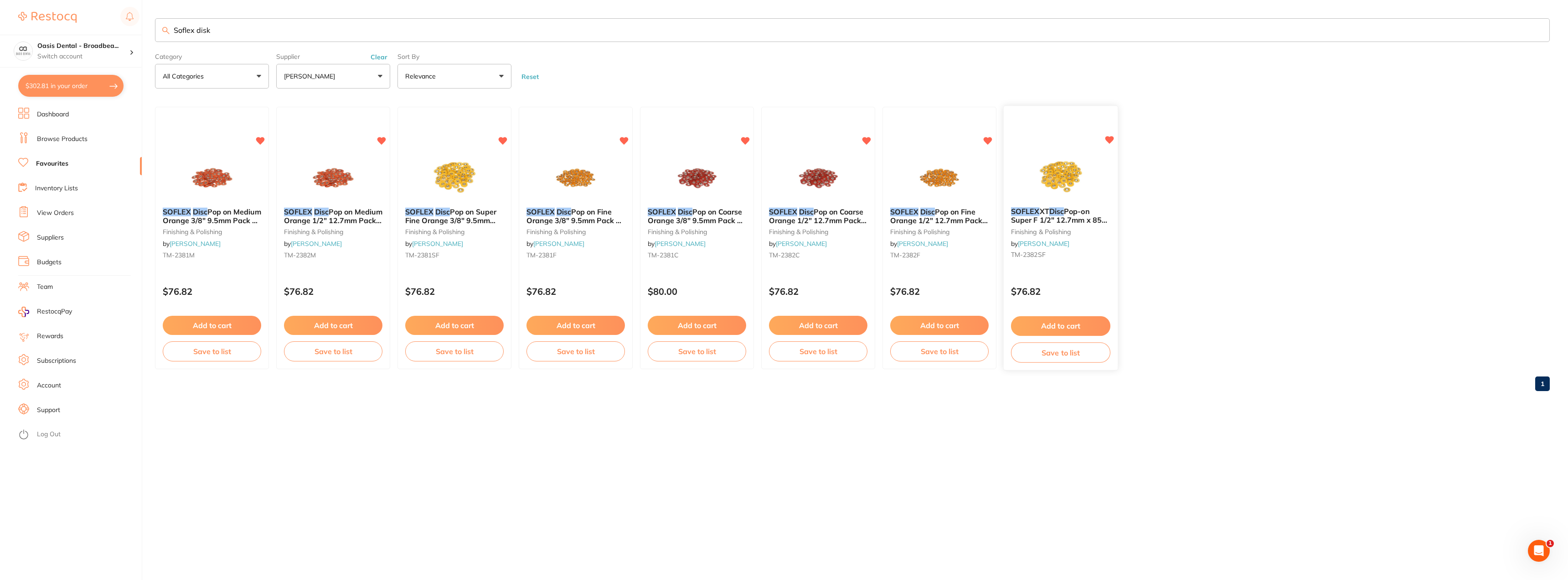
click at [1070, 183] on img at bounding box center [1060, 176] width 60 height 46
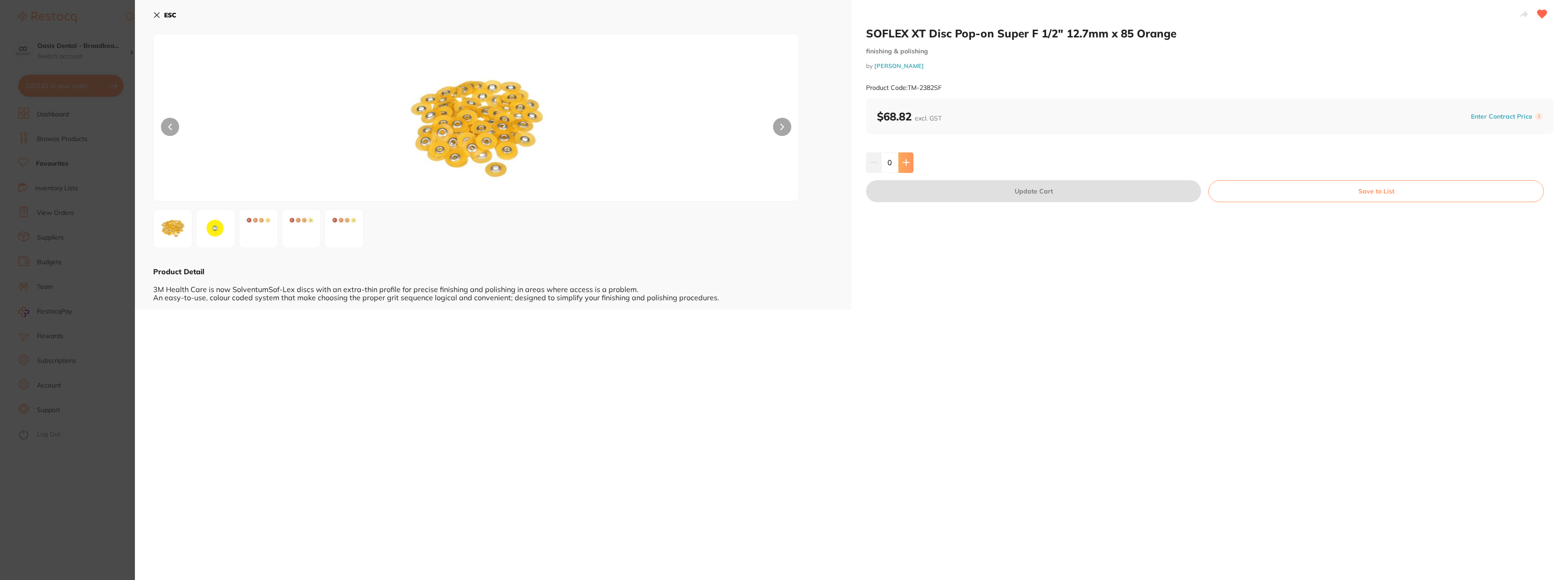
click at [911, 164] on button at bounding box center [905, 162] width 15 height 20
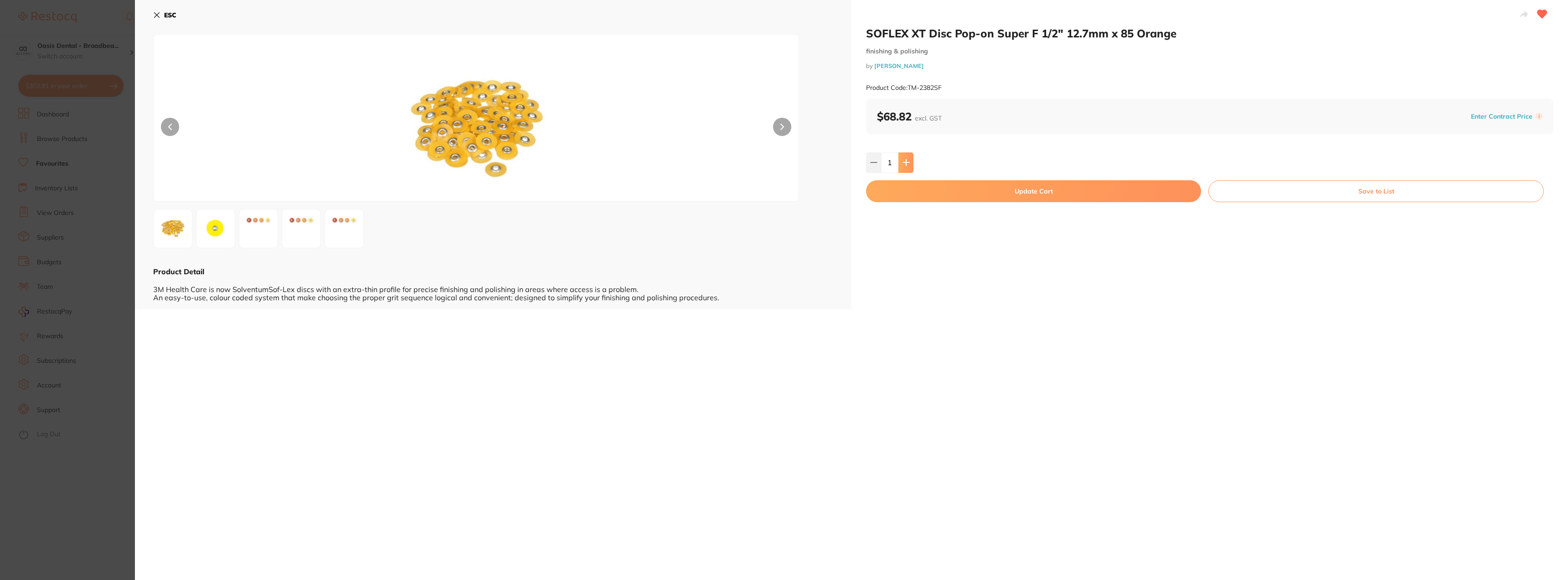
click at [911, 164] on button at bounding box center [905, 162] width 15 height 20
type input "2"
click at [978, 186] on button "Update Cart" at bounding box center [1033, 191] width 335 height 22
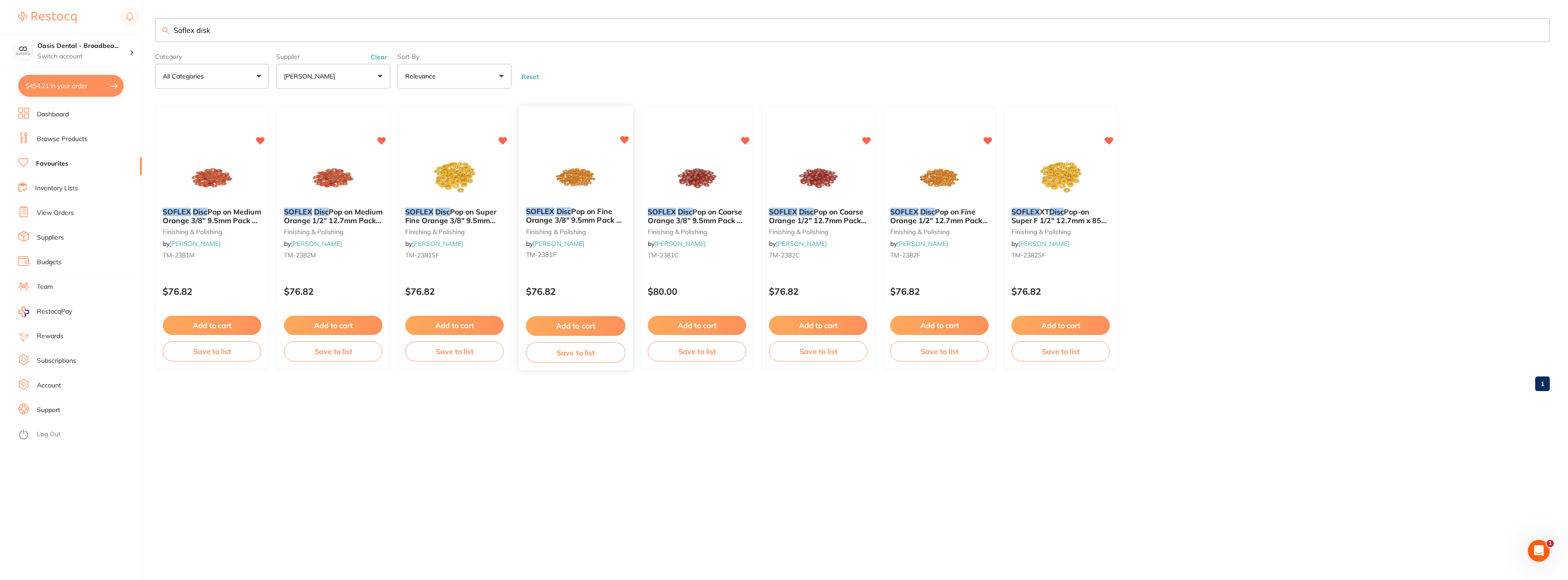
click at [590, 179] on img at bounding box center [575, 176] width 60 height 46
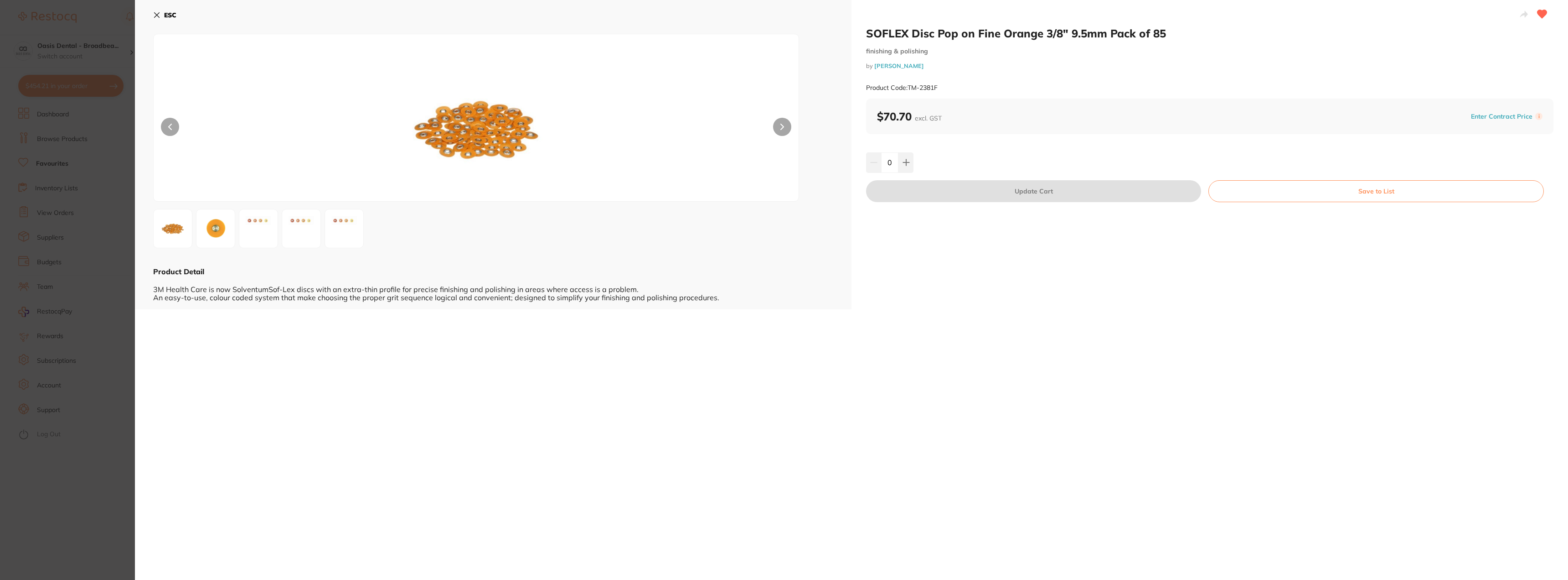
click at [157, 16] on icon at bounding box center [157, 15] width 5 height 5
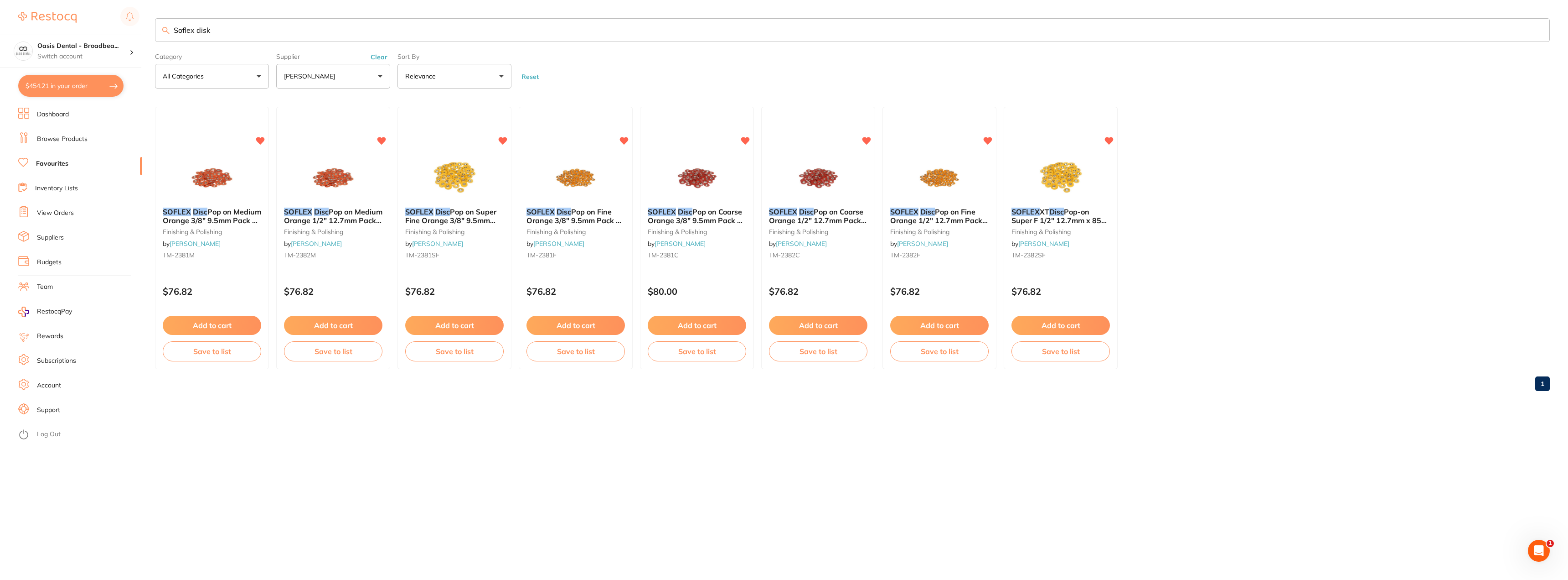
drag, startPoint x: 245, startPoint y: 31, endPoint x: 149, endPoint y: 23, distance: 96.3
click at [149, 23] on div "$454.21 Oasis Dental - Broadbea... Switch account Oasis Dental - Broadbeach $45…" at bounding box center [784, 290] width 1568 height 580
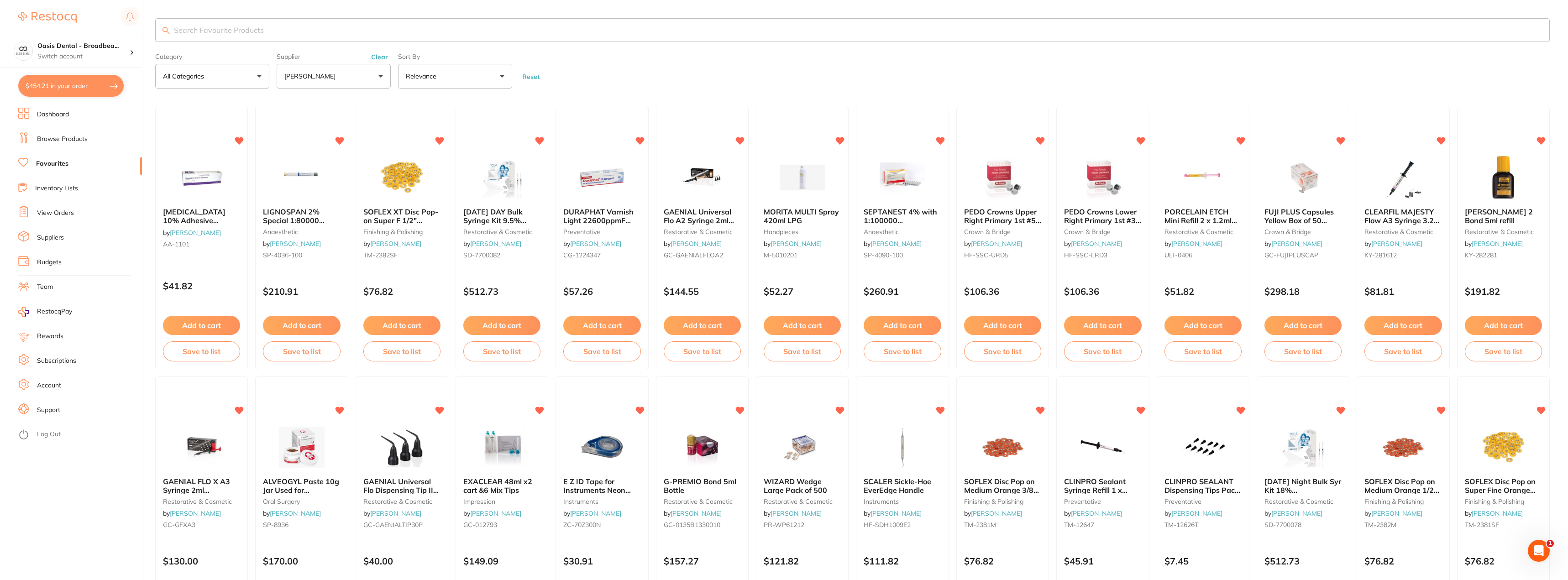
click at [257, 30] on input "search" at bounding box center [852, 30] width 1394 height 24
paste input "Reciproc blue Gutta-Percha R25 (1x)"
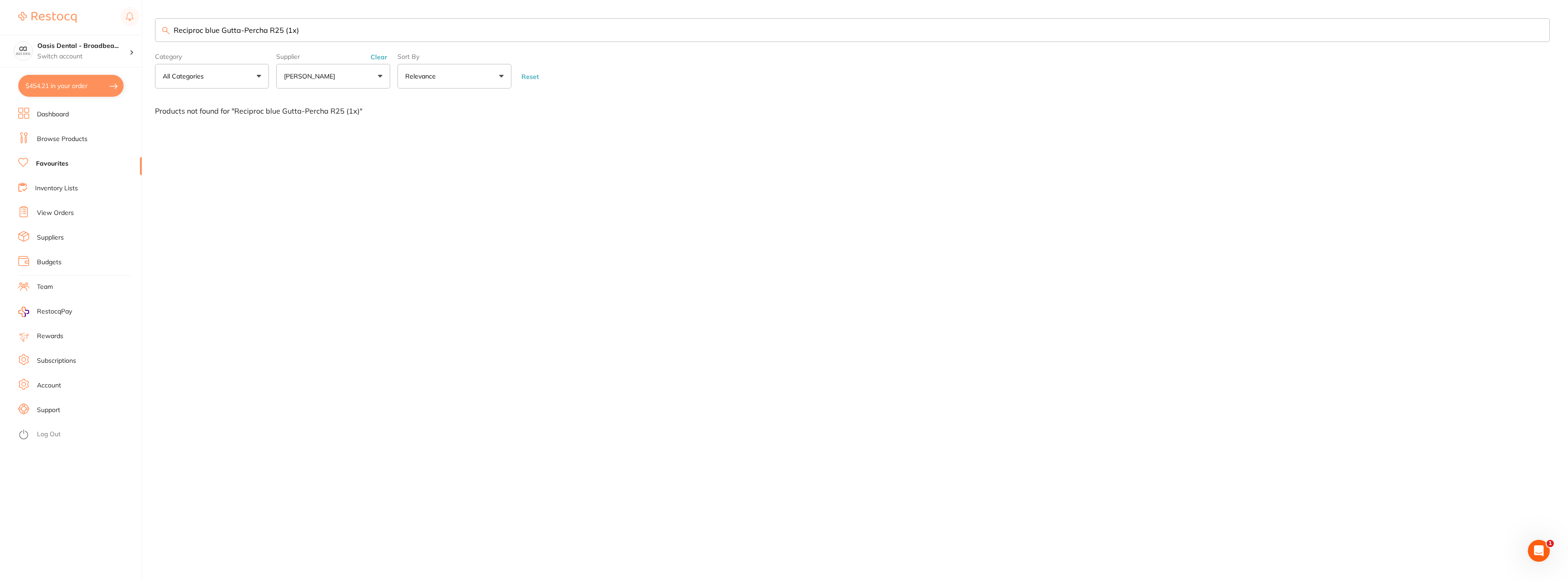
type input "Reciproc blue Gutta-Percha R25 (1x)"
click at [382, 77] on button "[PERSON_NAME]" at bounding box center [333, 76] width 114 height 25
click at [354, 161] on li "Dentsply Sirona" at bounding box center [333, 155] width 106 height 25
click at [356, 159] on p "Dentsply Sirona" at bounding box center [336, 155] width 54 height 8
drag, startPoint x: 348, startPoint y: 186, endPoint x: 343, endPoint y: 131, distance: 55.2
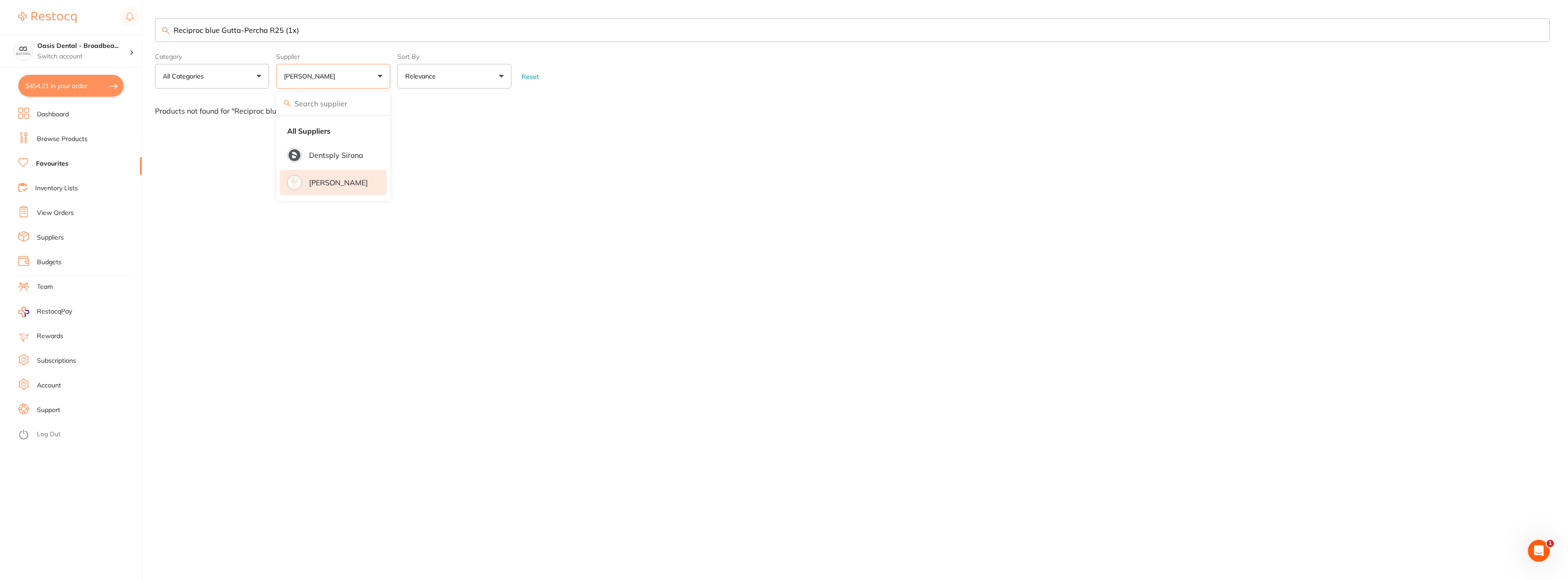
click at [349, 186] on p "[PERSON_NAME]" at bounding box center [338, 183] width 59 height 8
click at [345, 157] on p "Dentsply Sirona" at bounding box center [336, 155] width 54 height 8
click at [332, 147] on li "Dentsply Sirona" at bounding box center [333, 155] width 106 height 25
click at [336, 102] on input "search" at bounding box center [333, 104] width 114 height 23
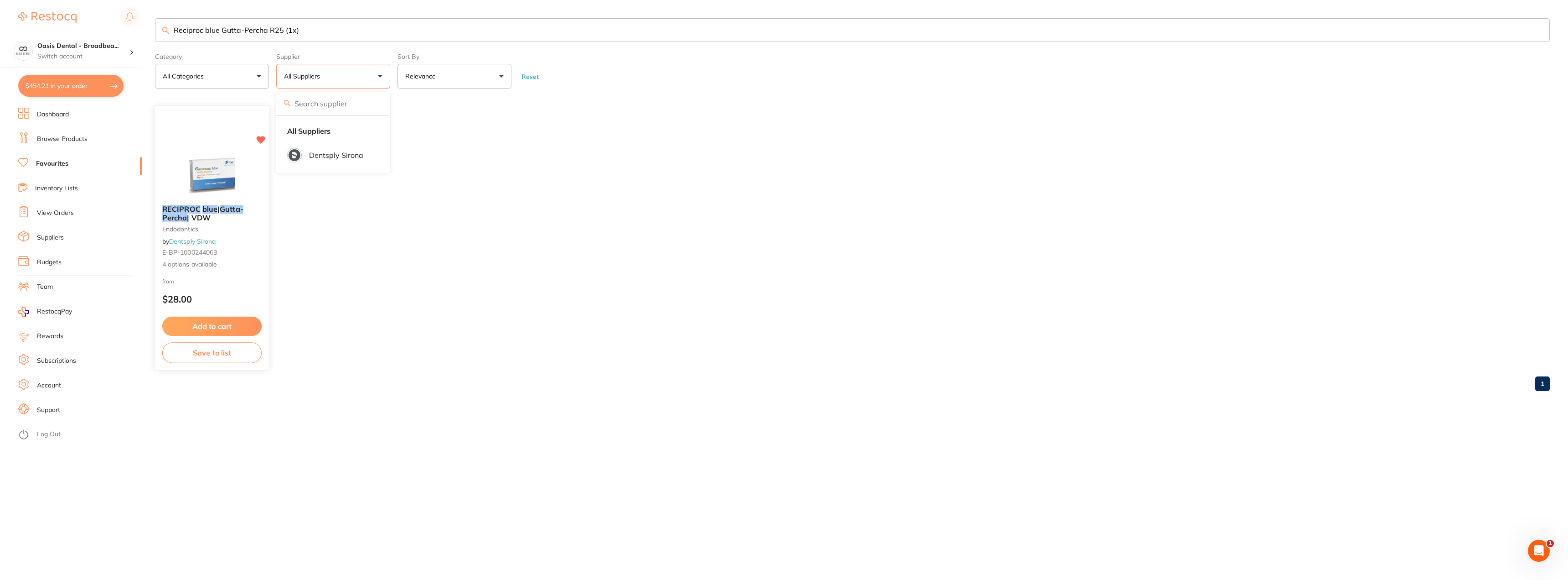
click at [216, 325] on button "Add to cart" at bounding box center [212, 327] width 99 height 20
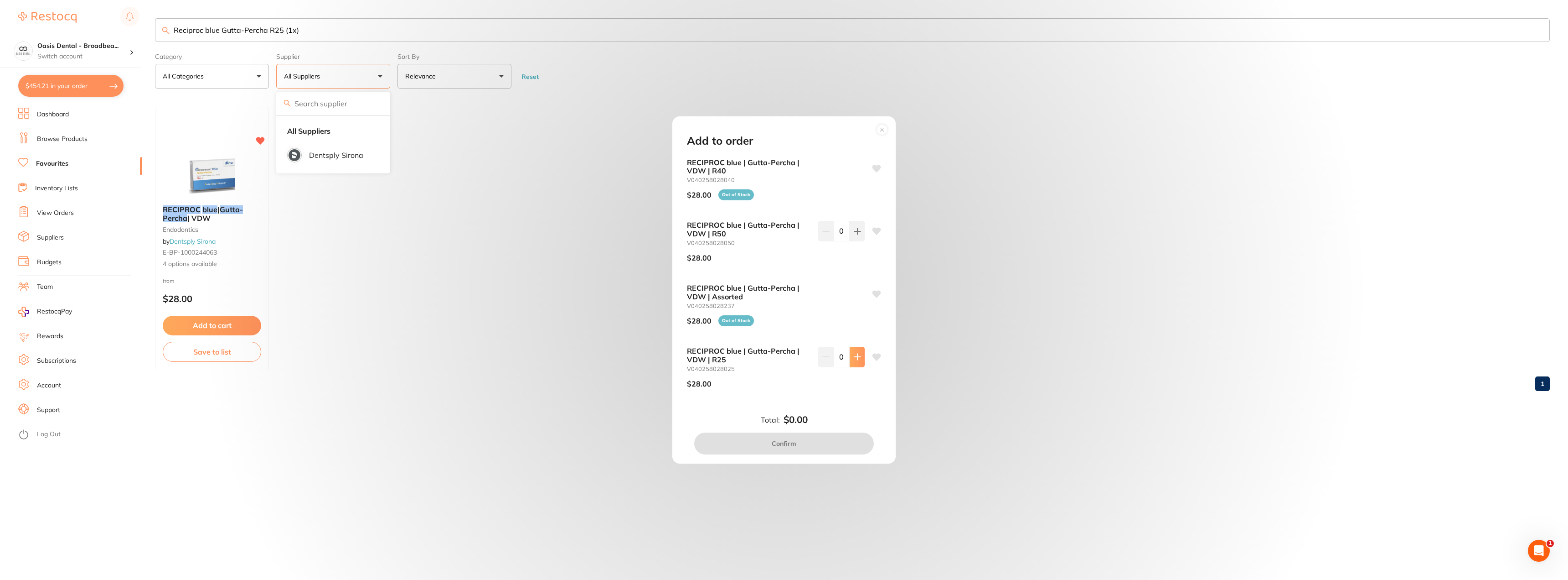
click at [854, 353] on icon at bounding box center [857, 356] width 7 height 7
type input "1"
click at [809, 442] on button "Confirm" at bounding box center [784, 443] width 180 height 22
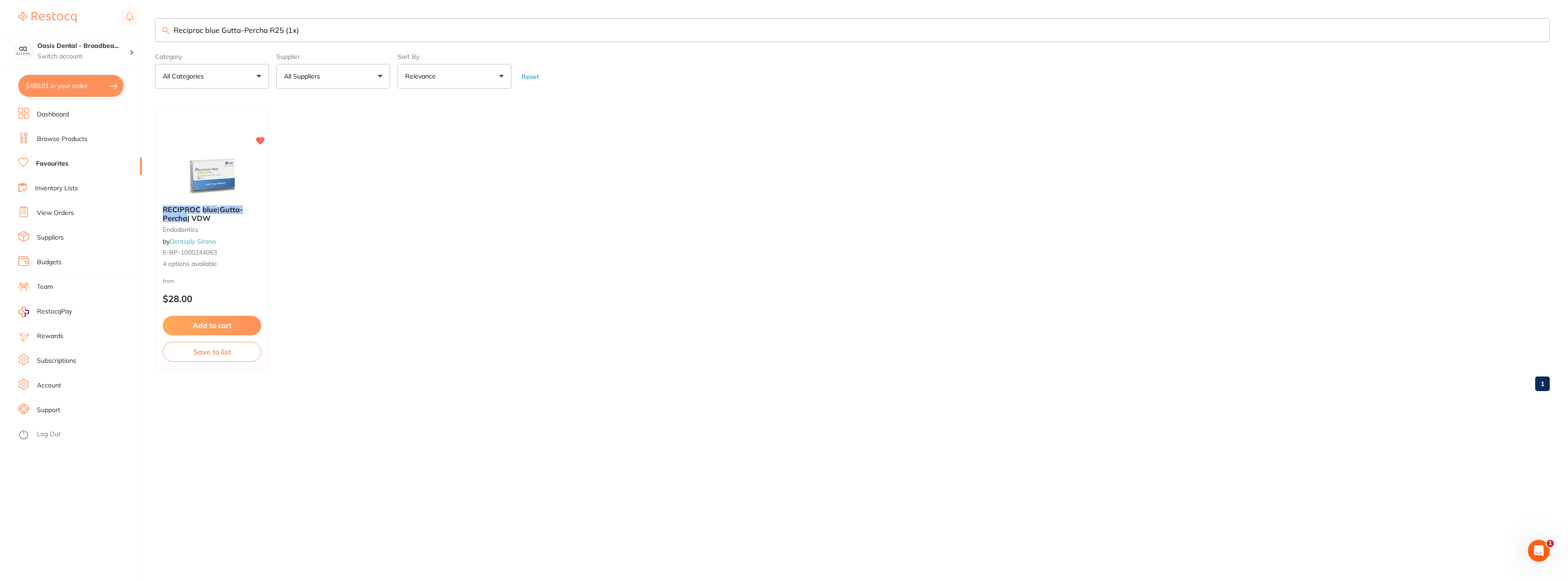
drag, startPoint x: 309, startPoint y: 30, endPoint x: 152, endPoint y: 20, distance: 157.3
click at [152, 20] on div "$485.01 Oasis Dental - Broadbea... Switch account Oasis Dental - Broadbeach $48…" at bounding box center [784, 290] width 1568 height 580
paste input "C pilot files number 10 (purple) 25mm"
type input "C pilot files number 10 (purple) 25mm"
click at [383, 78] on button "All Suppliers" at bounding box center [333, 76] width 114 height 25
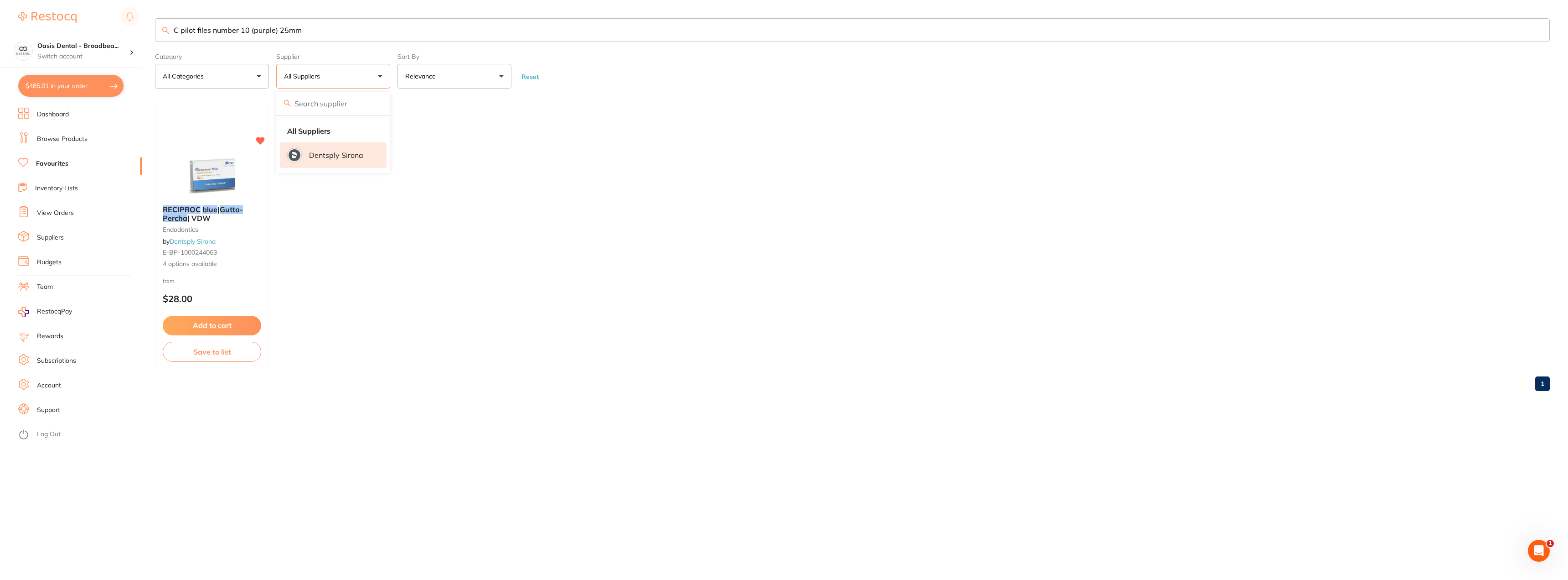
click at [363, 154] on li "Dentsply Sirona" at bounding box center [333, 155] width 106 height 25
click at [472, 143] on ul "RECIPROC blue | Gutta-Percha | VDW endodontics by Dentsply Sirona E-BP-10002440…" at bounding box center [852, 238] width 1395 height 262
click at [337, 24] on input "C pilot files number 10 (purple) 25mm" at bounding box center [852, 30] width 1395 height 24
click at [381, 78] on button "All Suppliers" at bounding box center [333, 76] width 114 height 25
click at [365, 154] on li "Dentsply Sirona" at bounding box center [333, 155] width 106 height 25
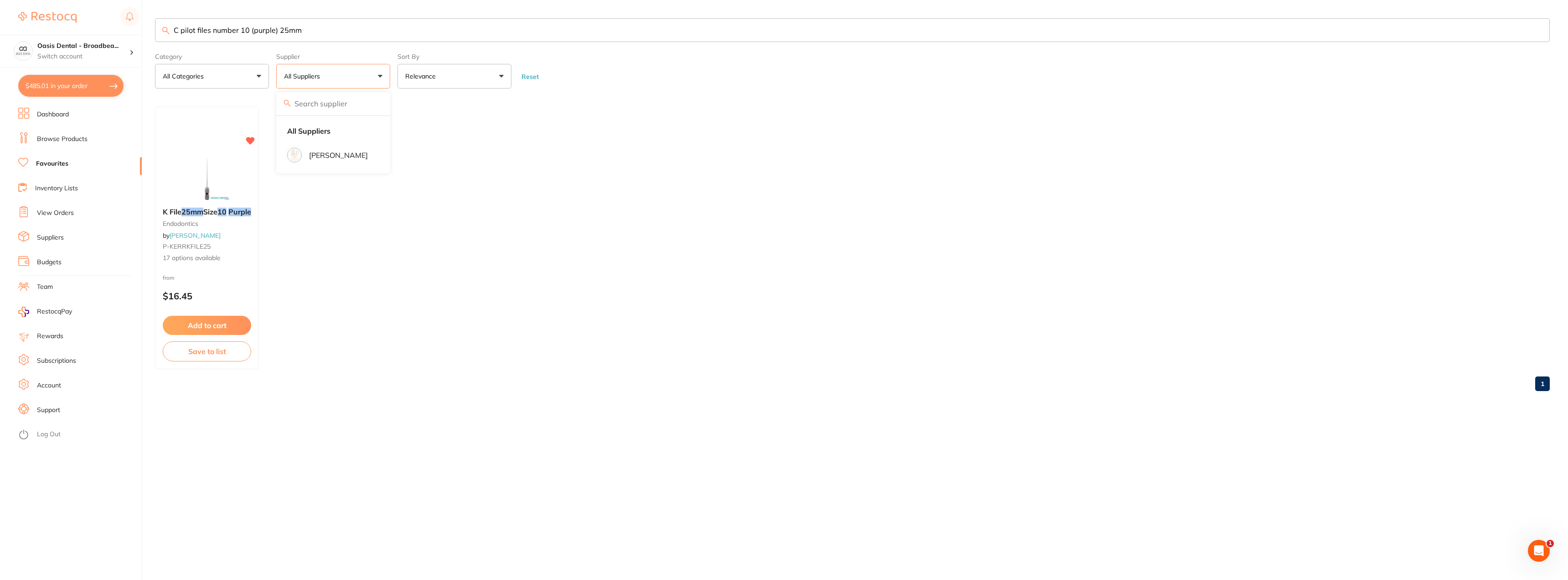
click at [365, 154] on li "[PERSON_NAME]" at bounding box center [333, 155] width 106 height 25
